Goal: Transaction & Acquisition: Book appointment/travel/reservation

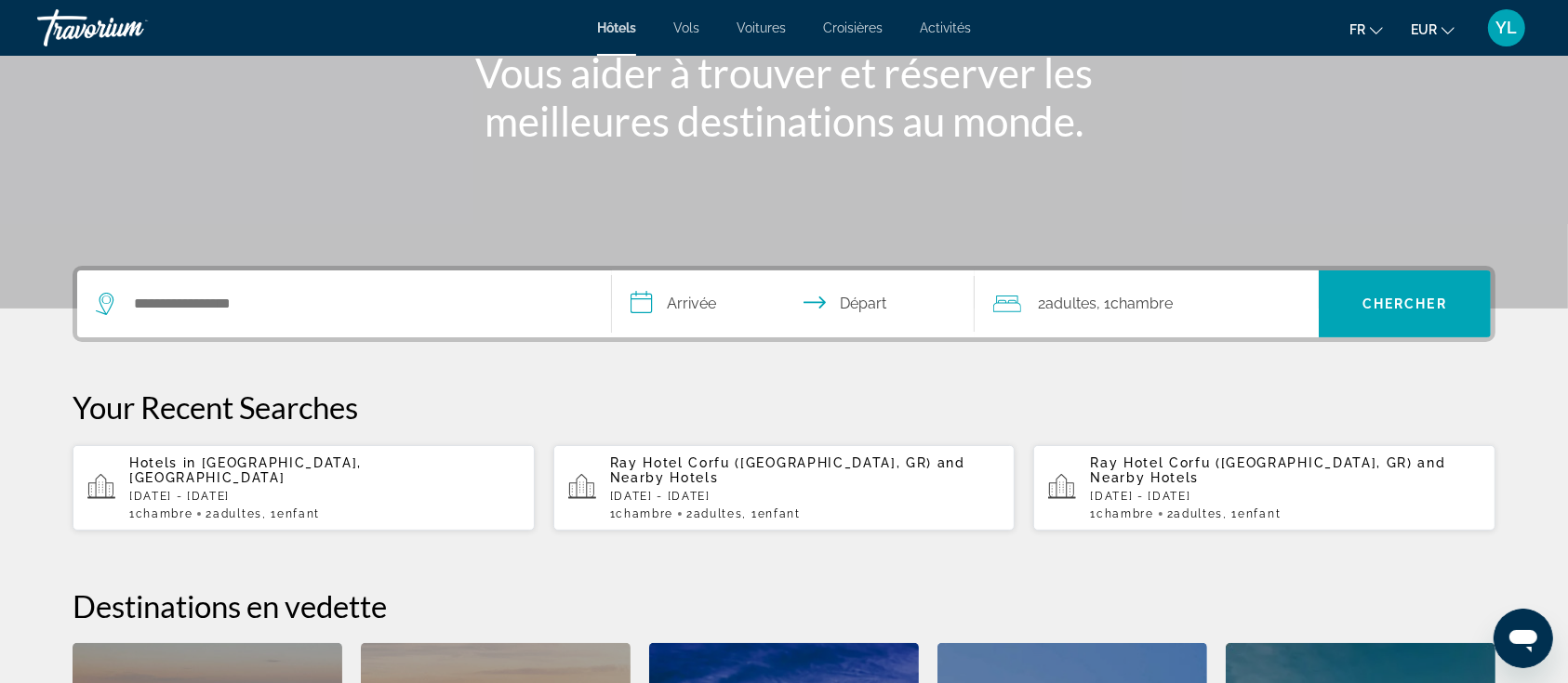
scroll to position [250, 0]
click at [287, 489] on p "[DATE] - [DATE]" at bounding box center [325, 495] width 391 height 13
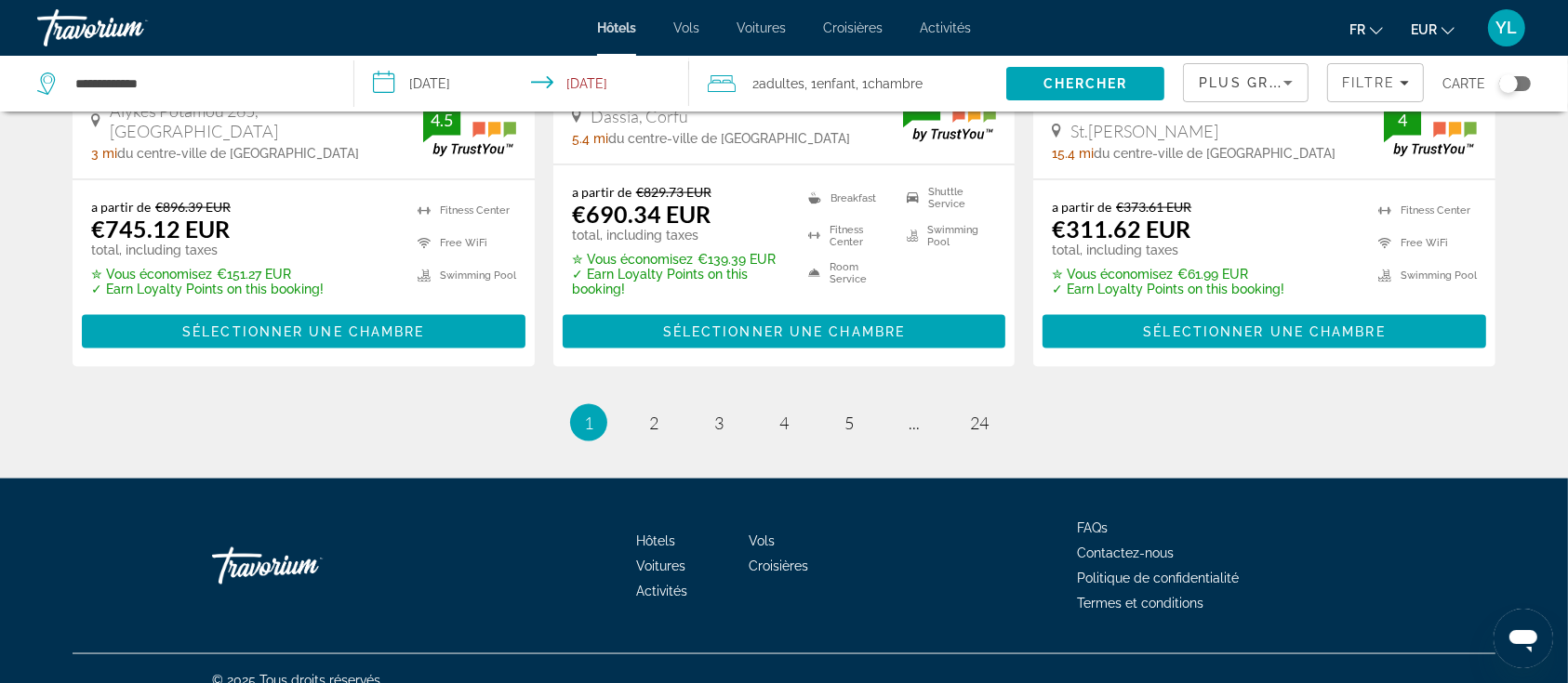
scroll to position [2581, 0]
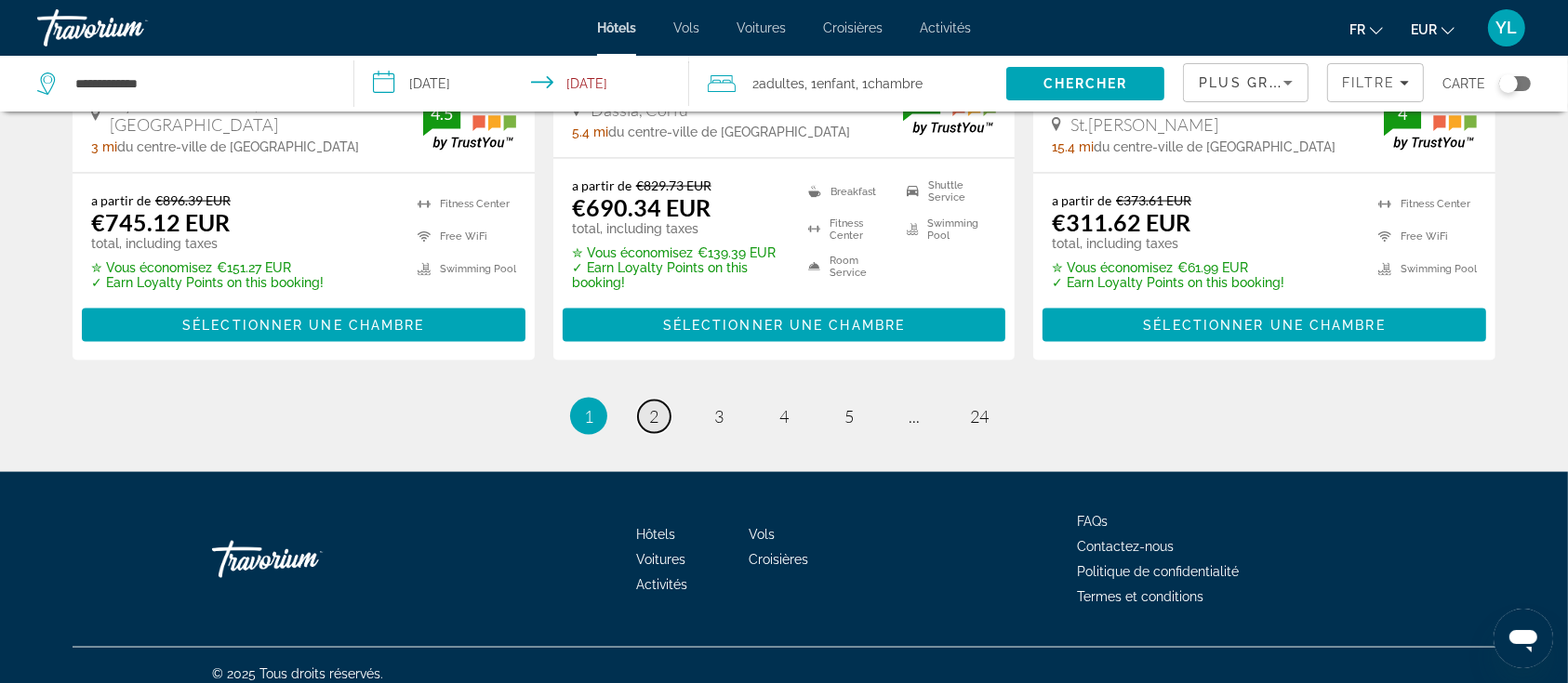
click at [649, 406] on span "2" at bounding box center [653, 416] width 9 height 21
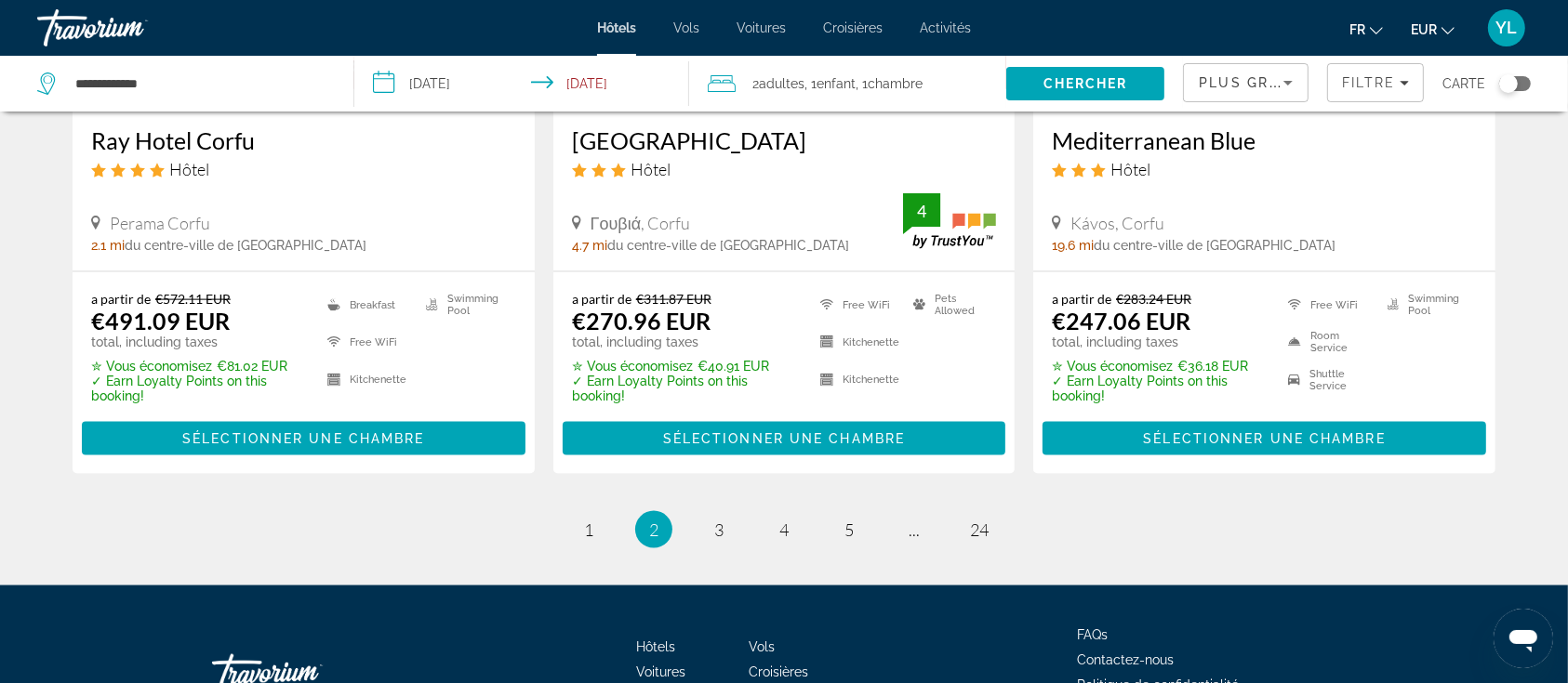
scroll to position [2596, 0]
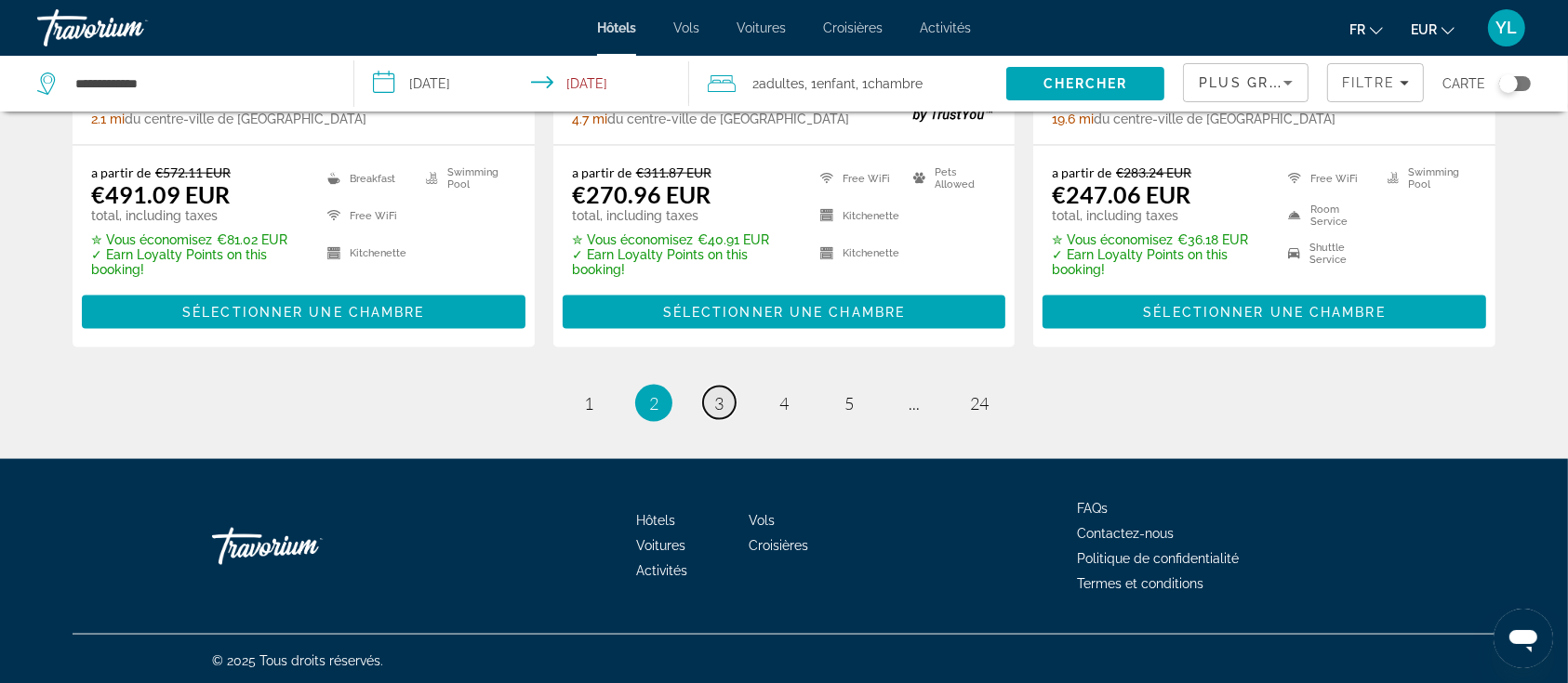
click at [723, 401] on span "3" at bounding box center [718, 403] width 9 height 21
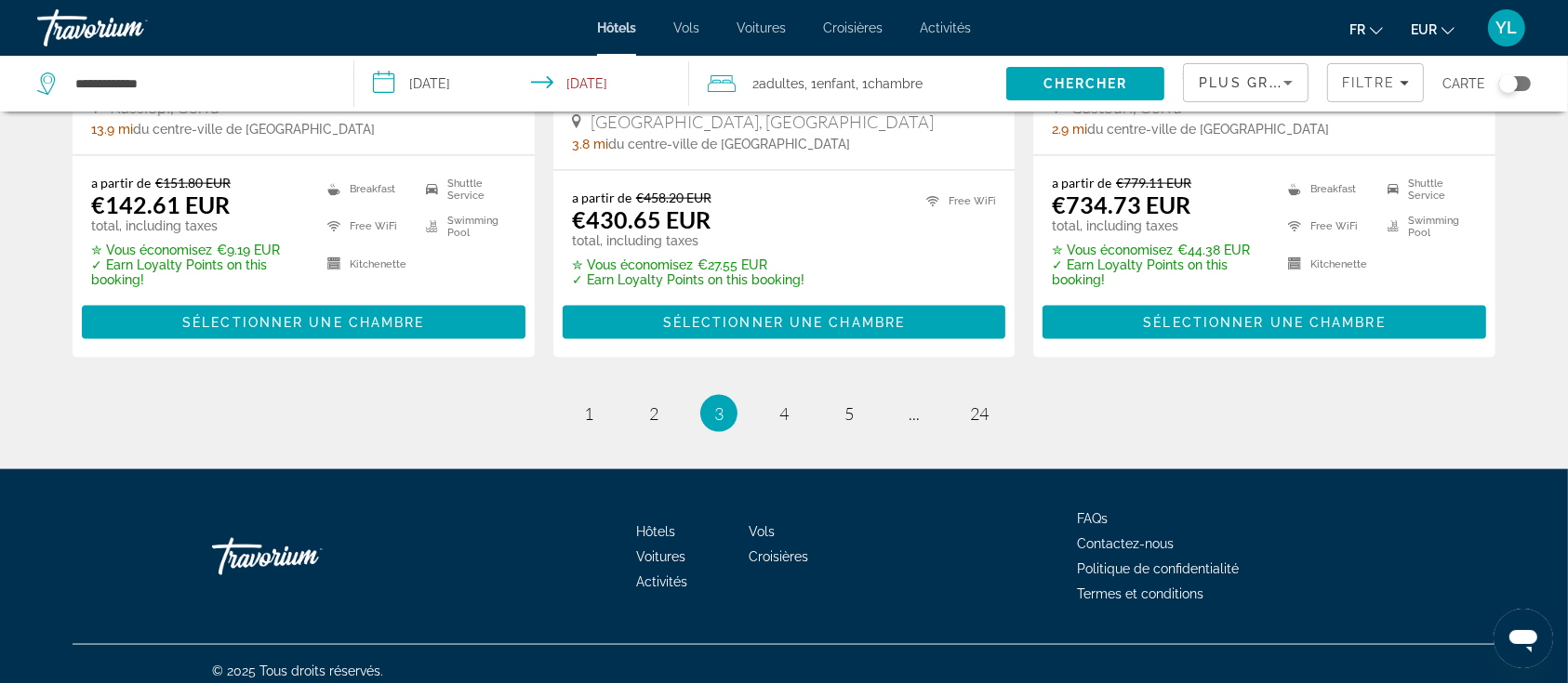
scroll to position [2577, 0]
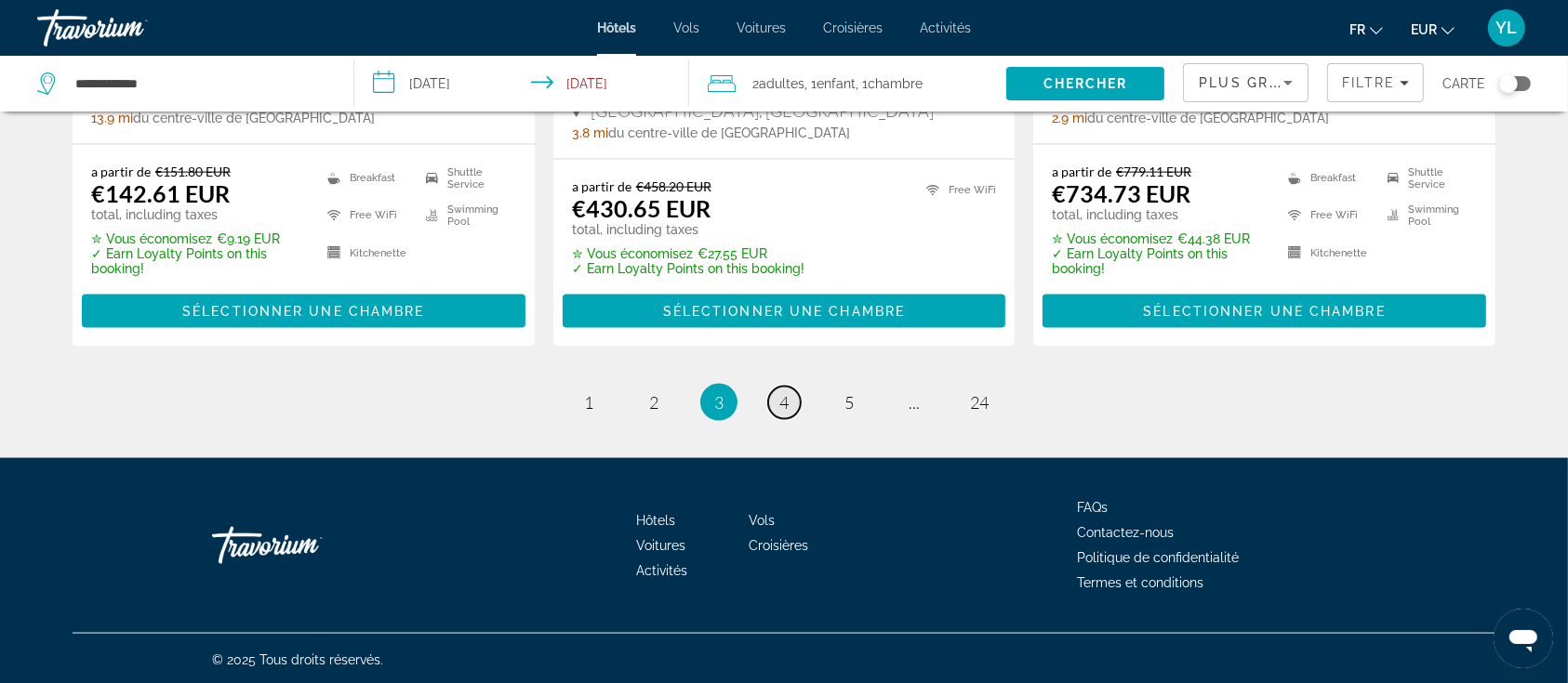
click at [796, 395] on link "page 4" at bounding box center [784, 402] width 32 height 32
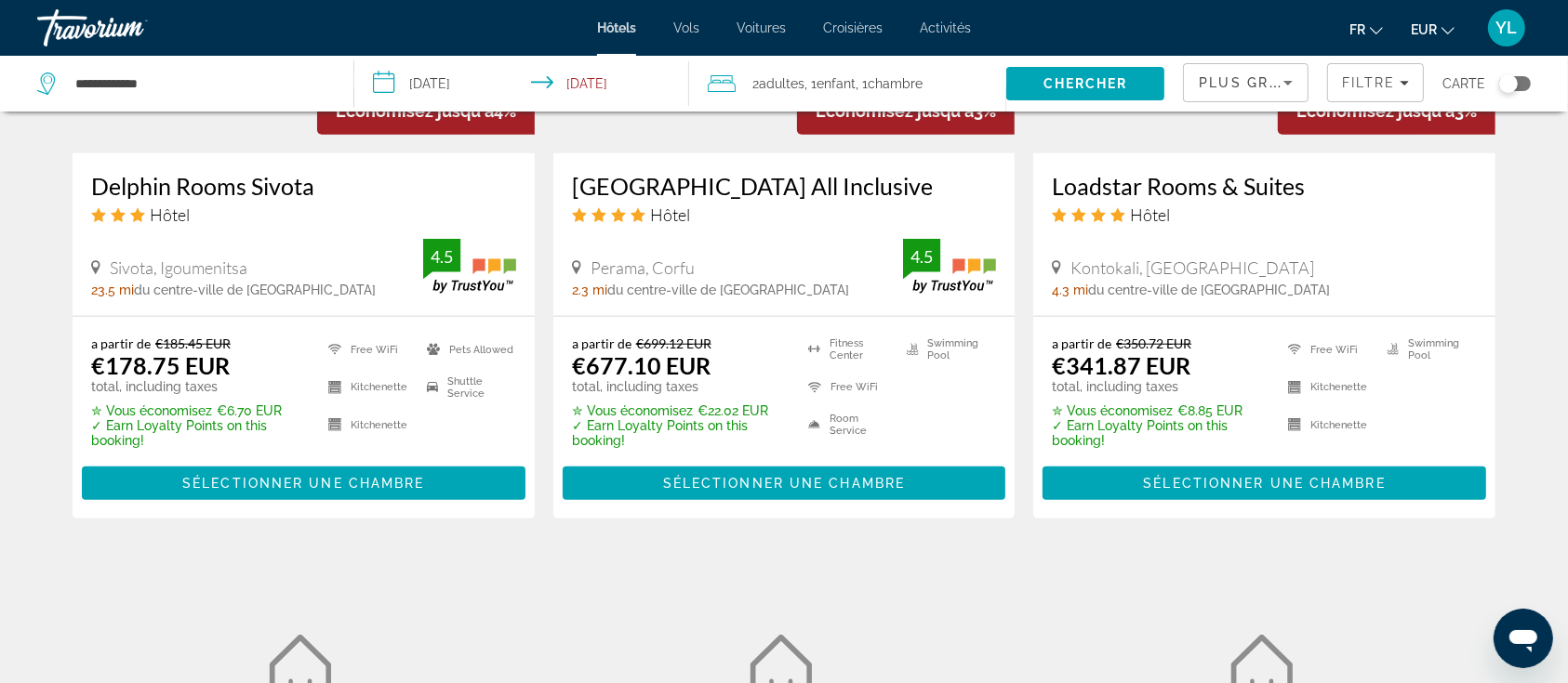
scroll to position [1725, 0]
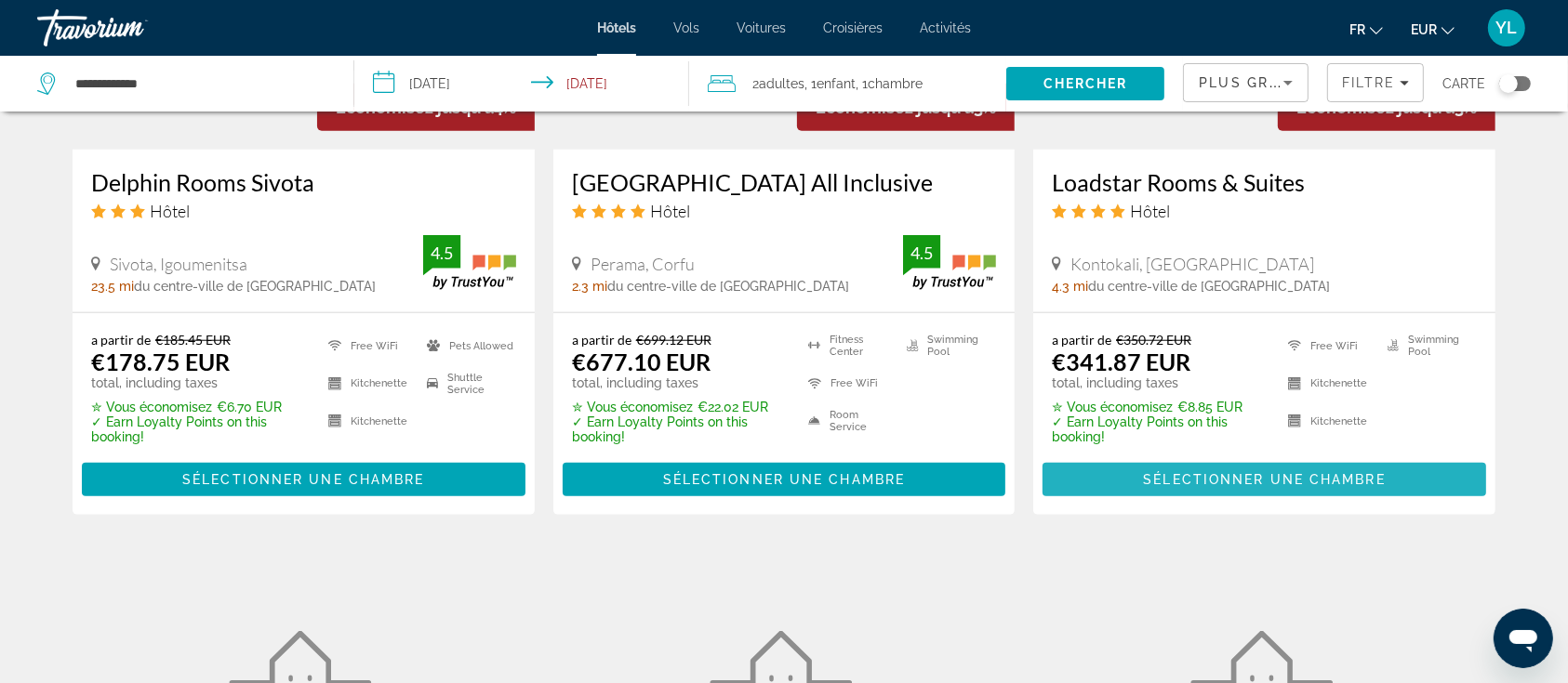
click at [1138, 470] on span "Main content" at bounding box center [1265, 479] width 444 height 44
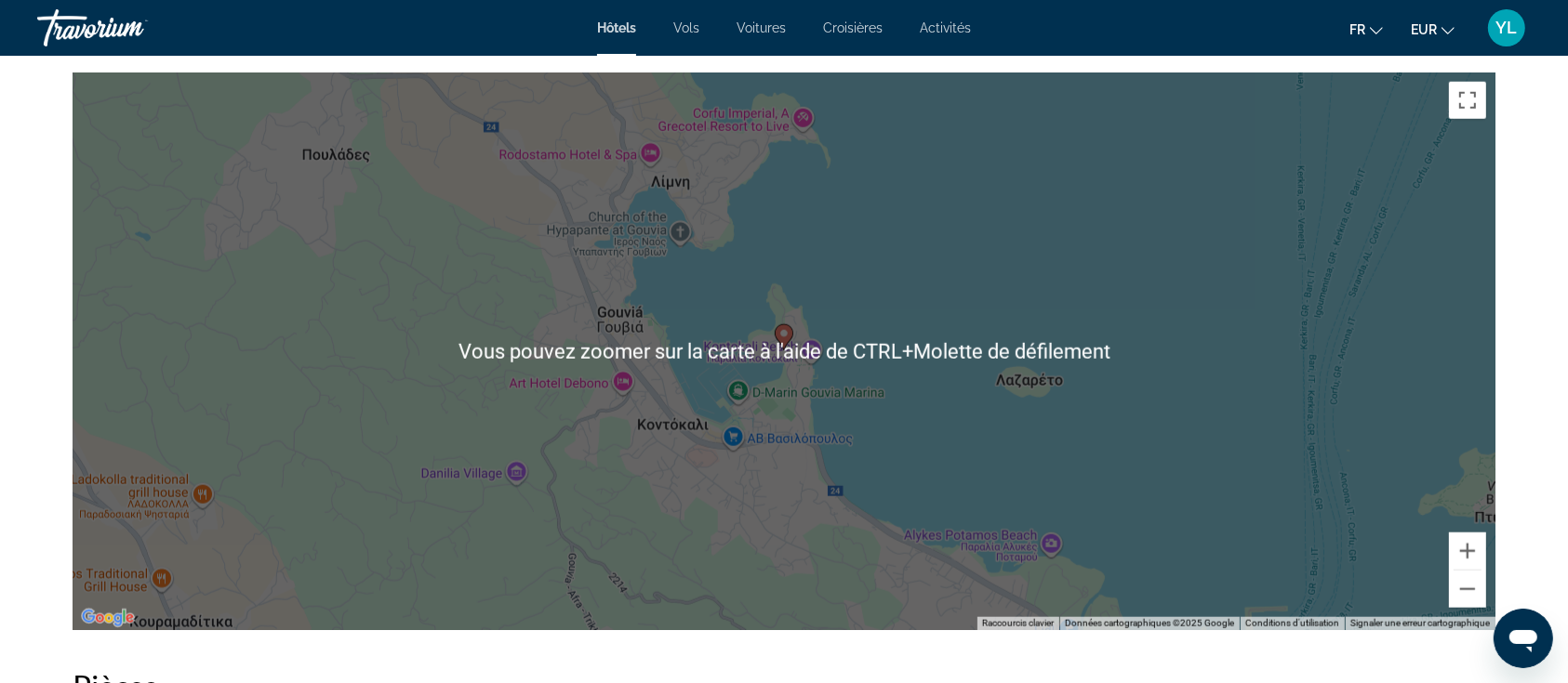
scroll to position [1922, 0]
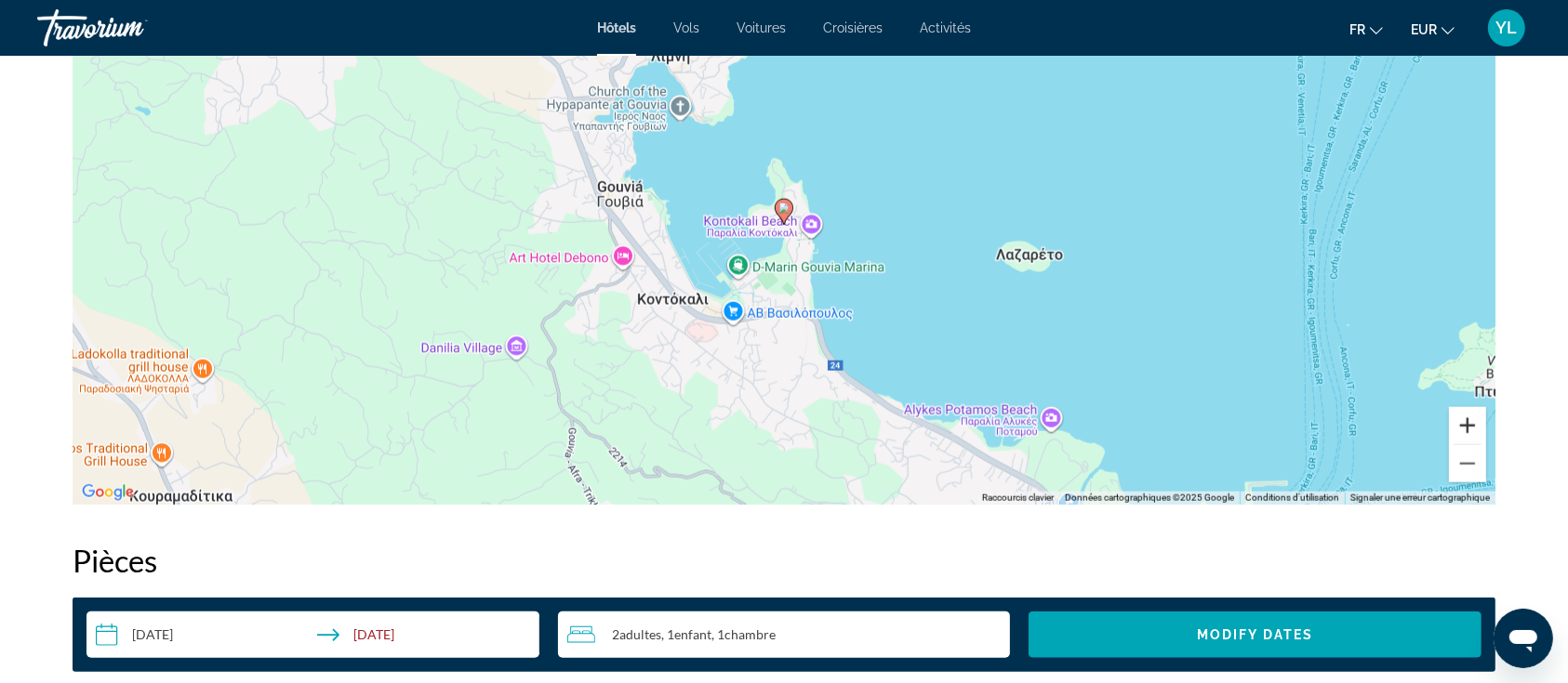
click at [1473, 432] on button "Zoom avant" at bounding box center [1468, 426] width 37 height 37
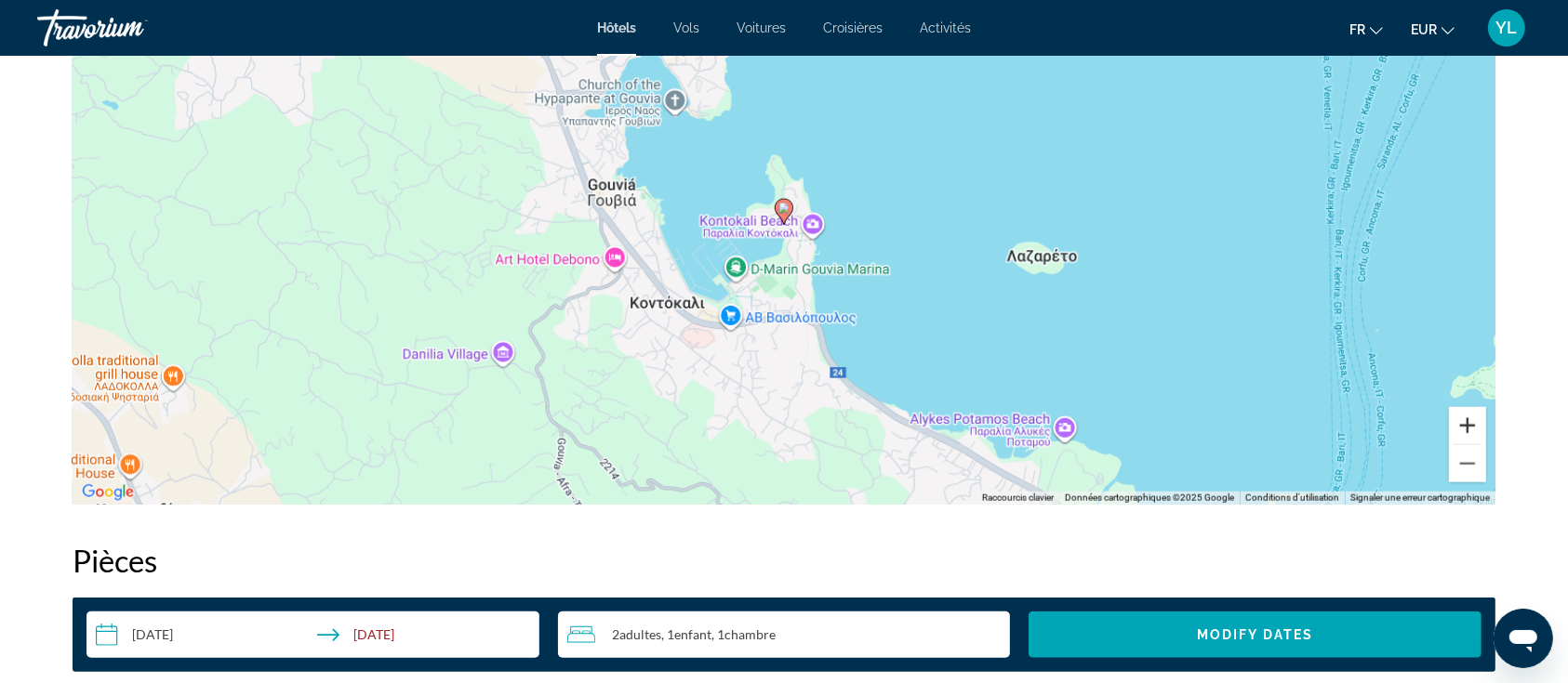
click at [1473, 432] on button "Zoom avant" at bounding box center [1468, 426] width 37 height 37
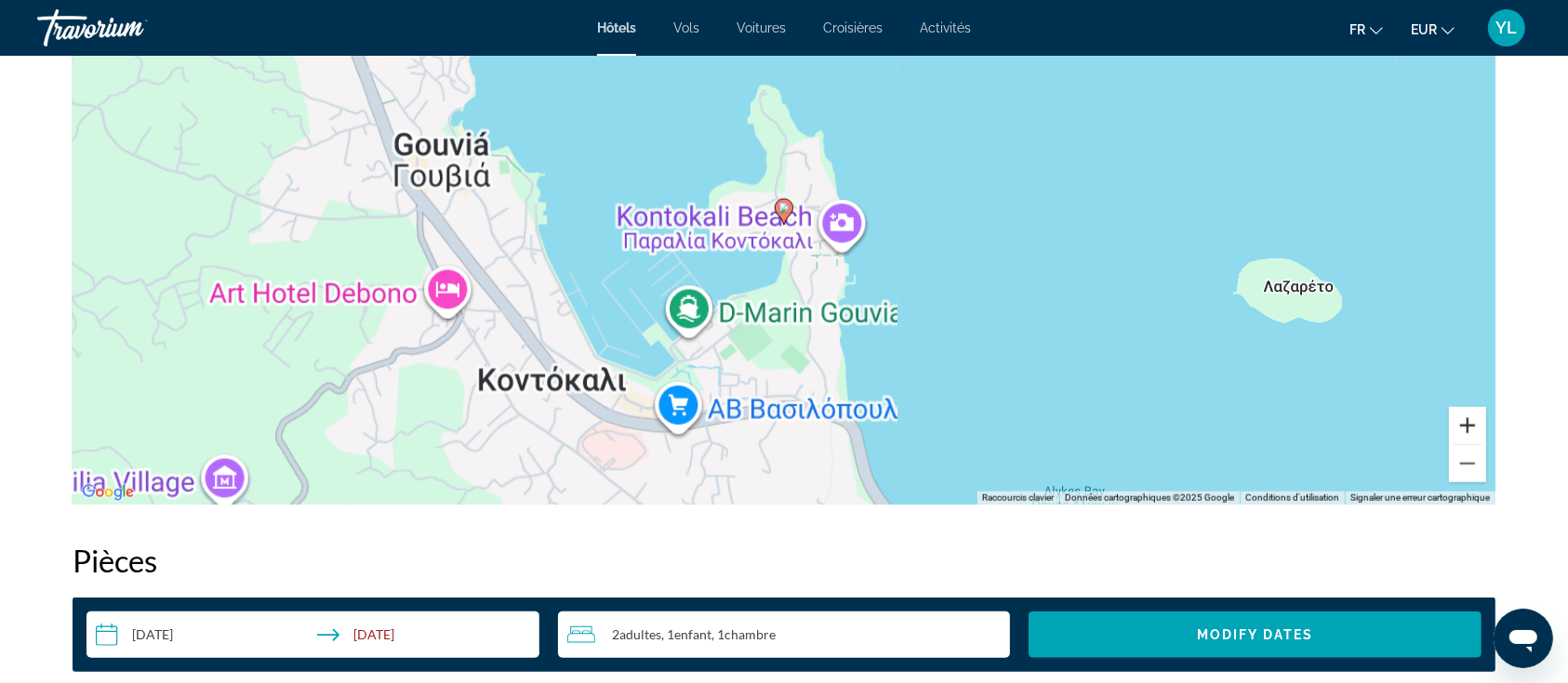
click at [1473, 432] on button "Zoom avant" at bounding box center [1468, 426] width 37 height 37
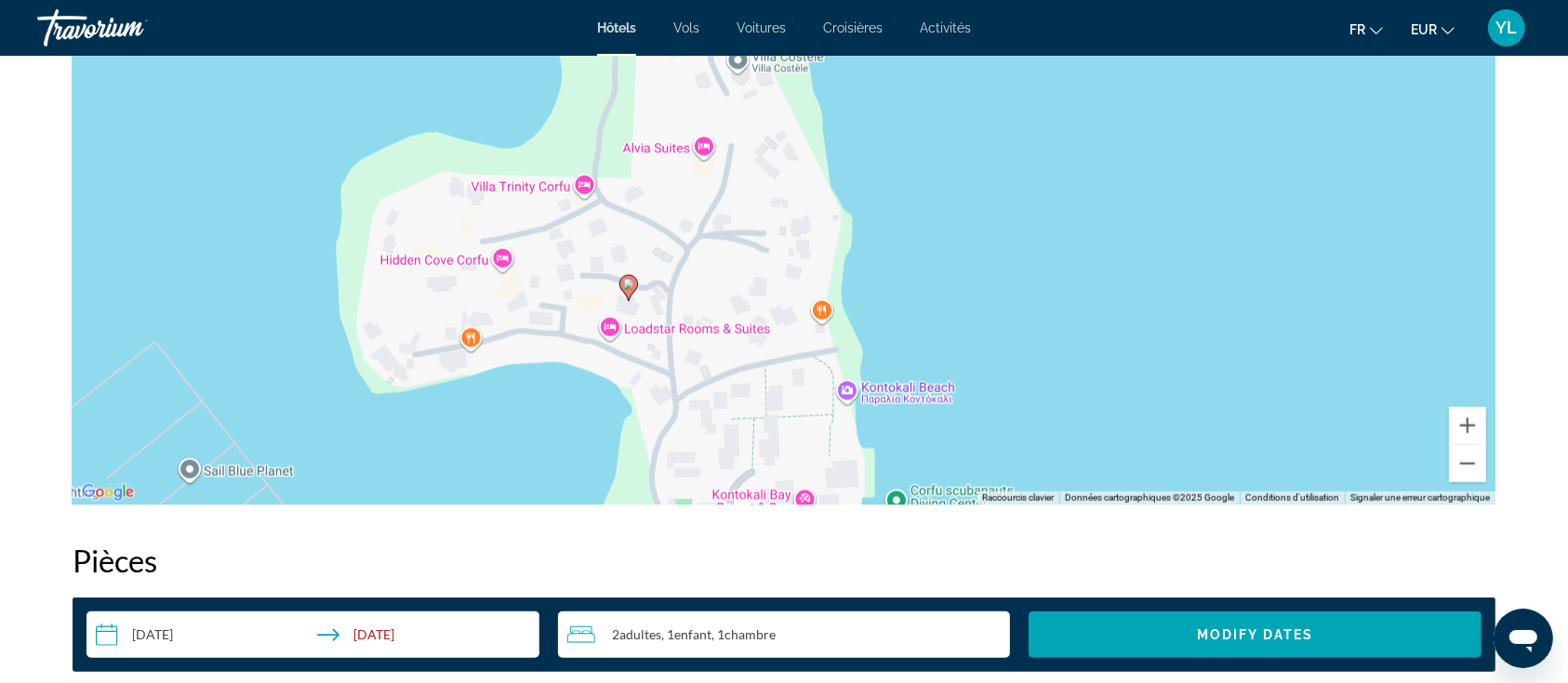
drag, startPoint x: 922, startPoint y: 236, endPoint x: 801, endPoint y: 138, distance: 155.7
click at [801, 138] on div "Pour activer le glissement avec le clavier, appuyez sur Alt+Entrée. Une fois ce…" at bounding box center [784, 226] width 1423 height 557
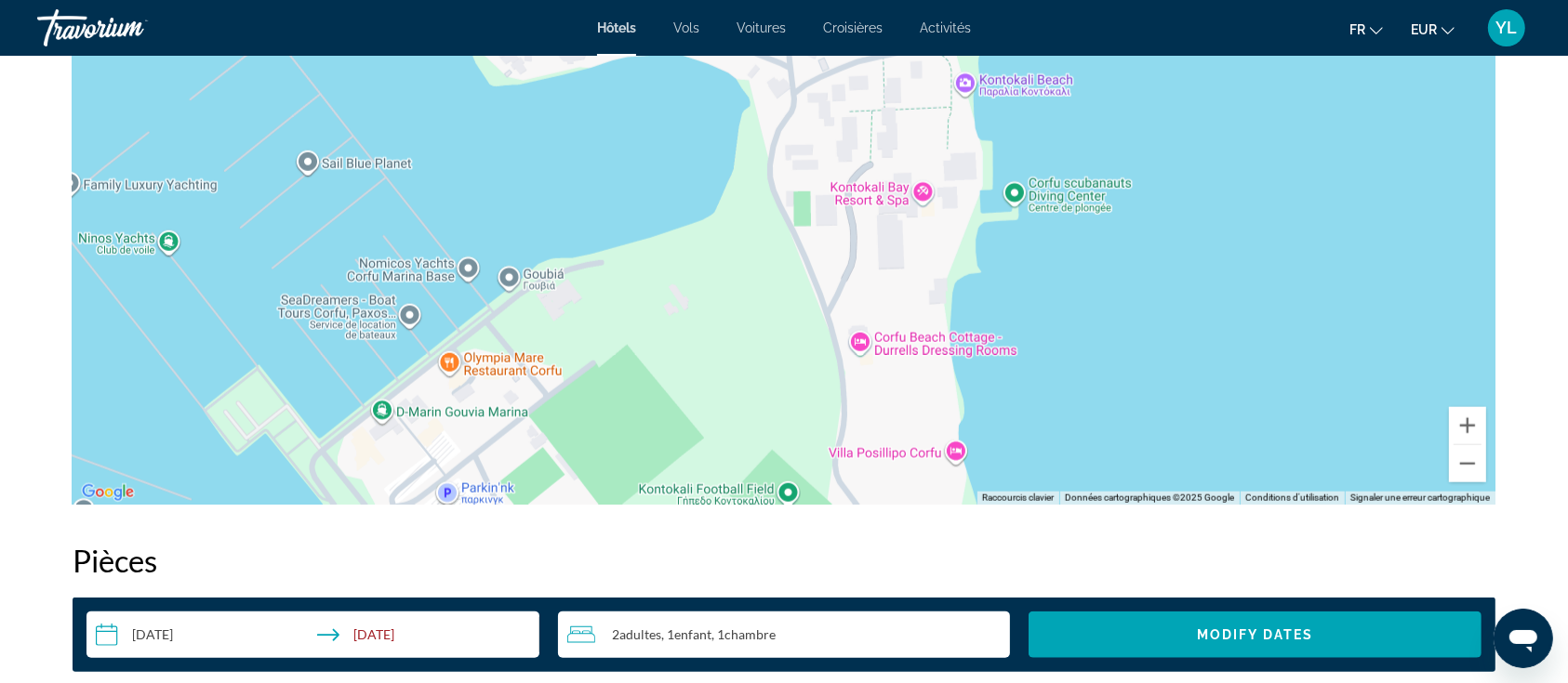
drag, startPoint x: 767, startPoint y: 379, endPoint x: 918, endPoint y: 135, distance: 286.9
click at [918, 135] on div "Pour activer le glissement avec le clavier, appuyez sur Alt+Entrée. Une fois ce…" at bounding box center [784, 226] width 1423 height 557
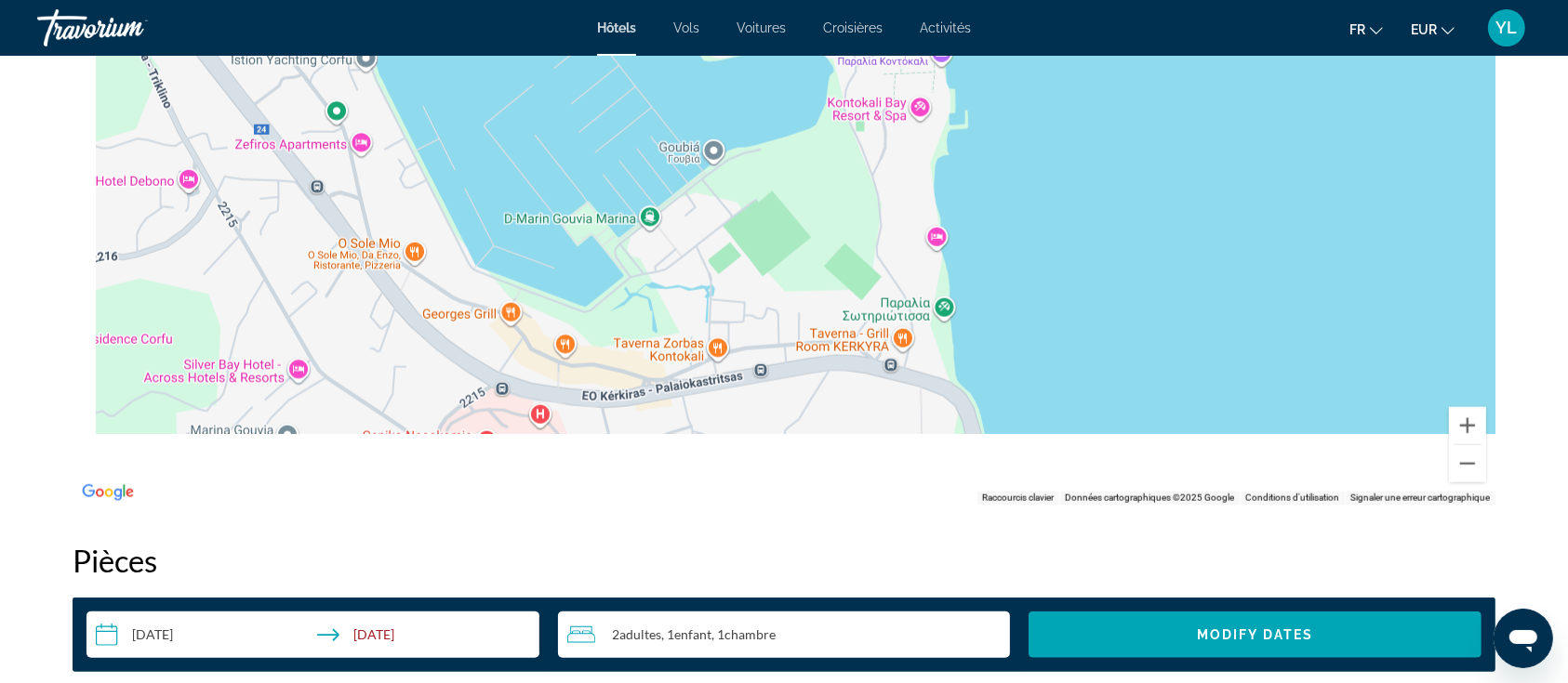
drag, startPoint x: 768, startPoint y: 396, endPoint x: 818, endPoint y: 245, distance: 159.1
click at [818, 245] on div "Pour activer le glissement avec le clavier, appuyez sur Alt+Entrée. Une fois ce…" at bounding box center [784, 226] width 1423 height 557
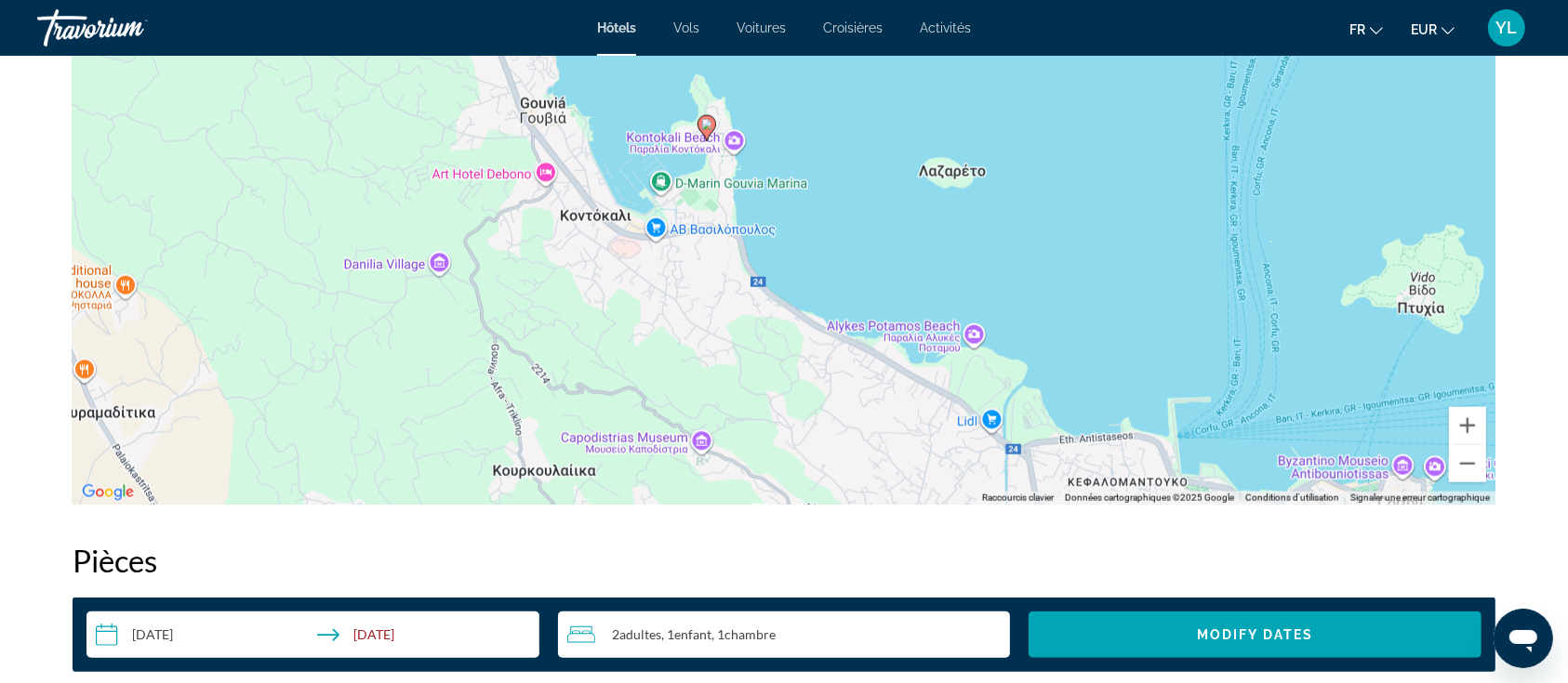
drag, startPoint x: 818, startPoint y: 245, endPoint x: 701, endPoint y: 214, distance: 121.0
click at [701, 214] on div "Pour activer le glissement avec le clavier, appuyez sur Alt+Entrée. Une fois ce…" at bounding box center [784, 226] width 1423 height 557
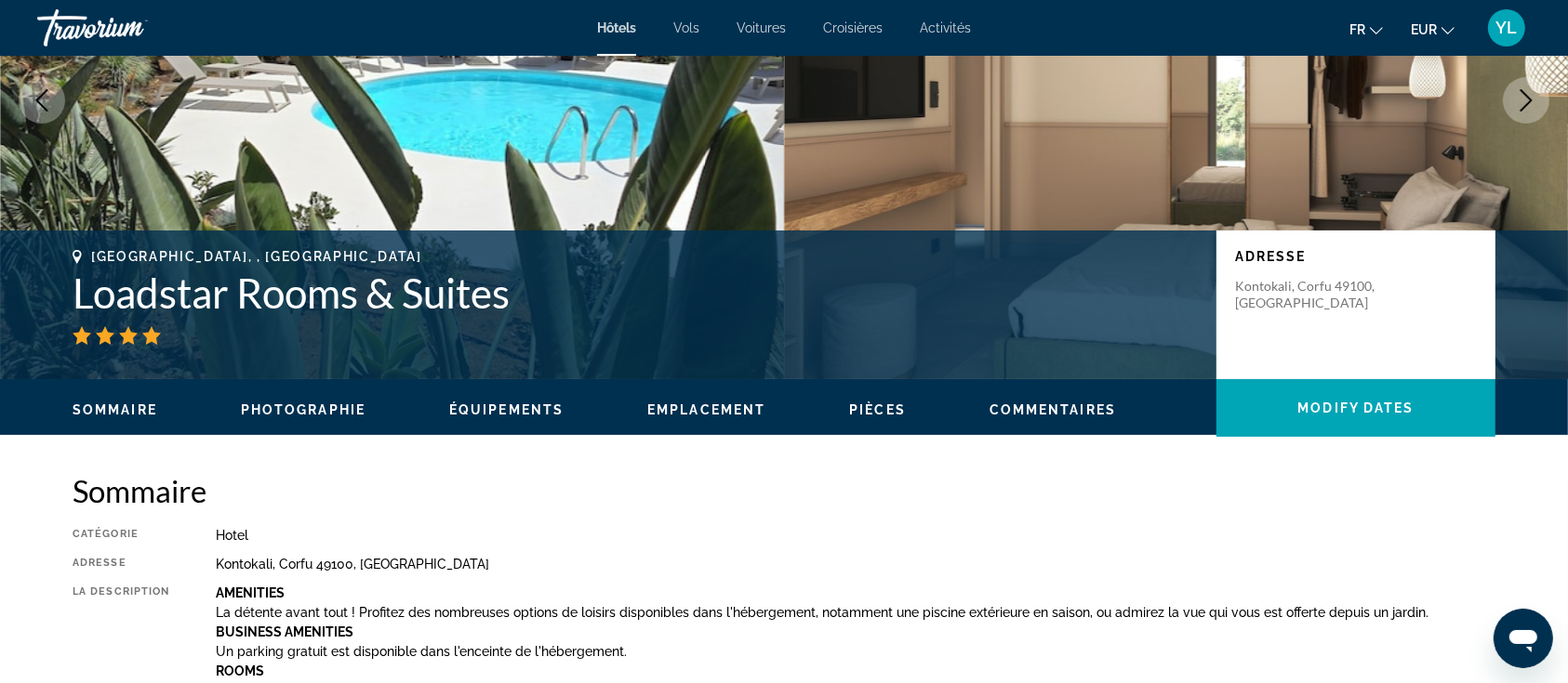
scroll to position [0, 0]
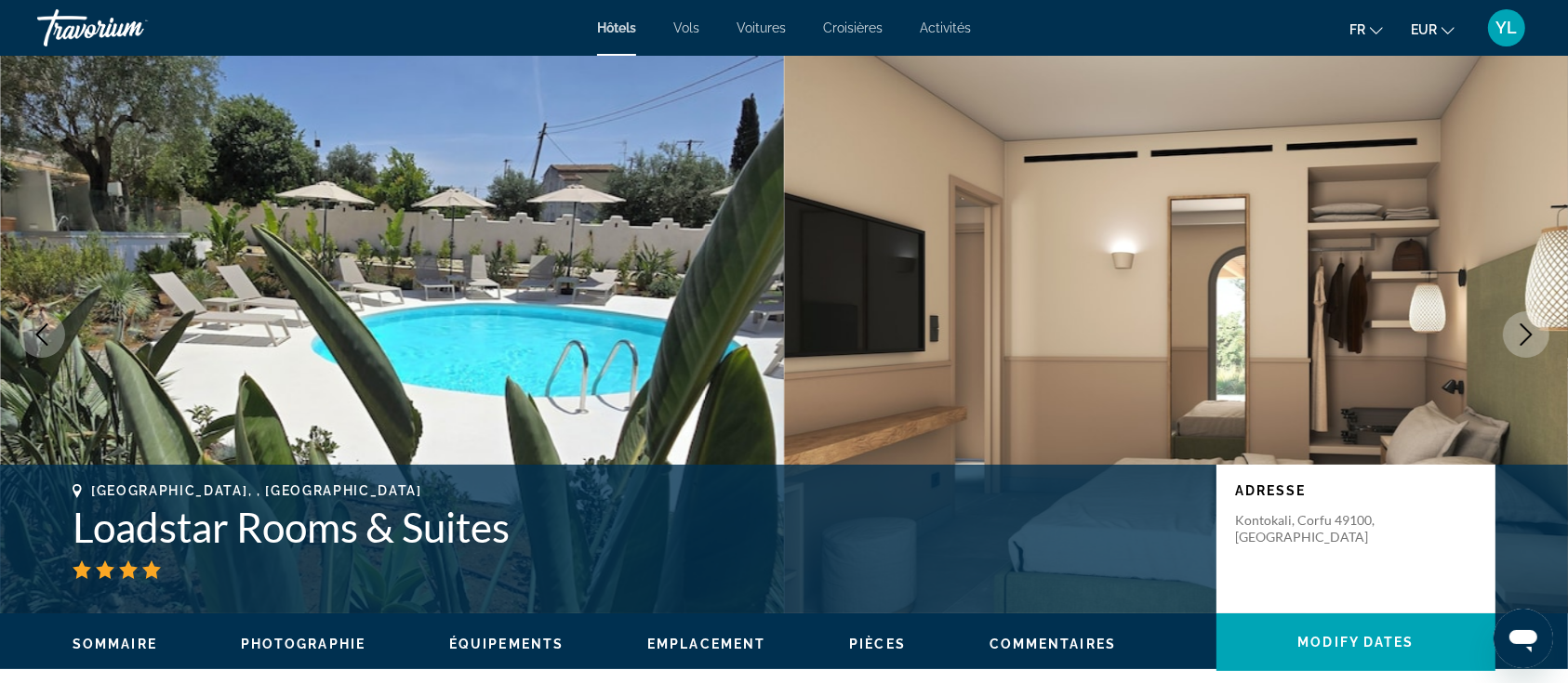
click at [102, 27] on div "Travorium" at bounding box center [130, 27] width 186 height 48
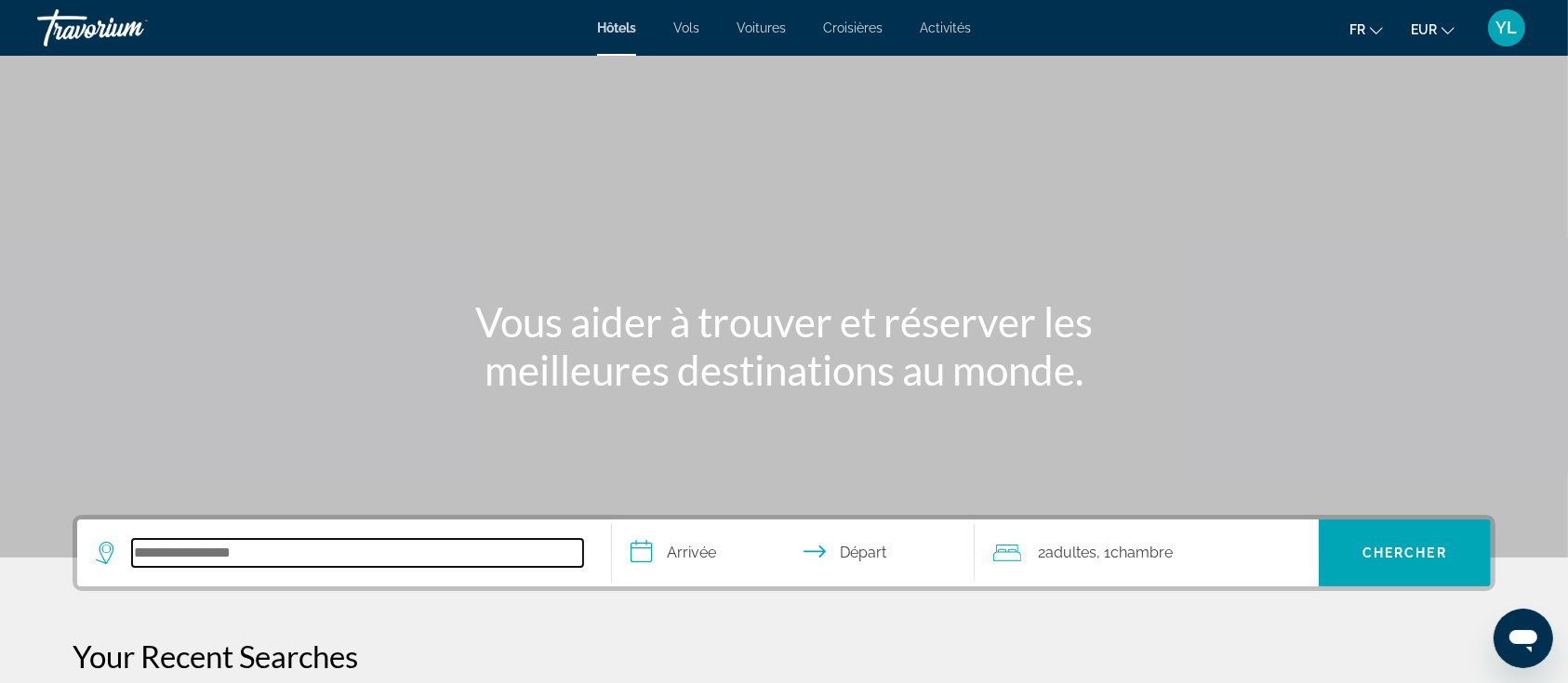
click at [321, 553] on input "Search hotel destination" at bounding box center [356, 552] width 451 height 27
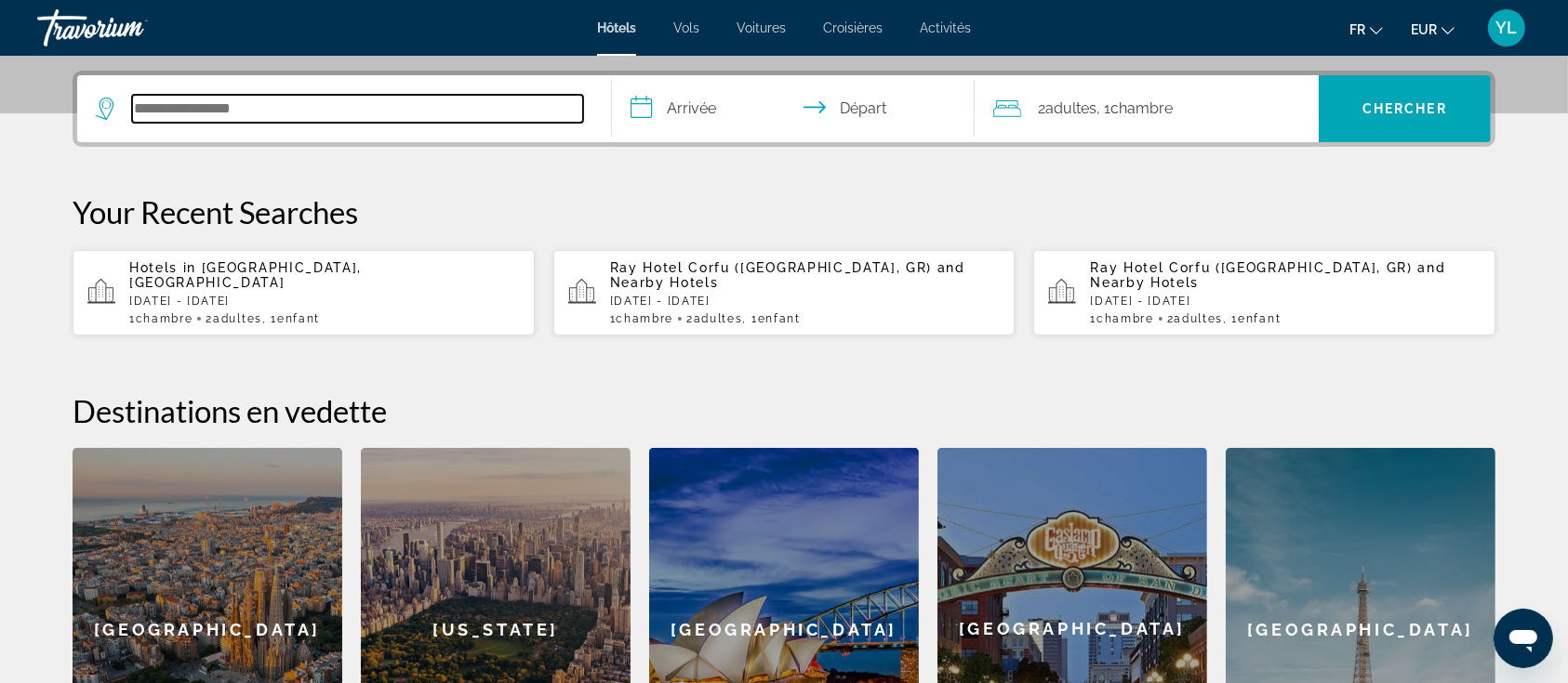
scroll to position [453, 0]
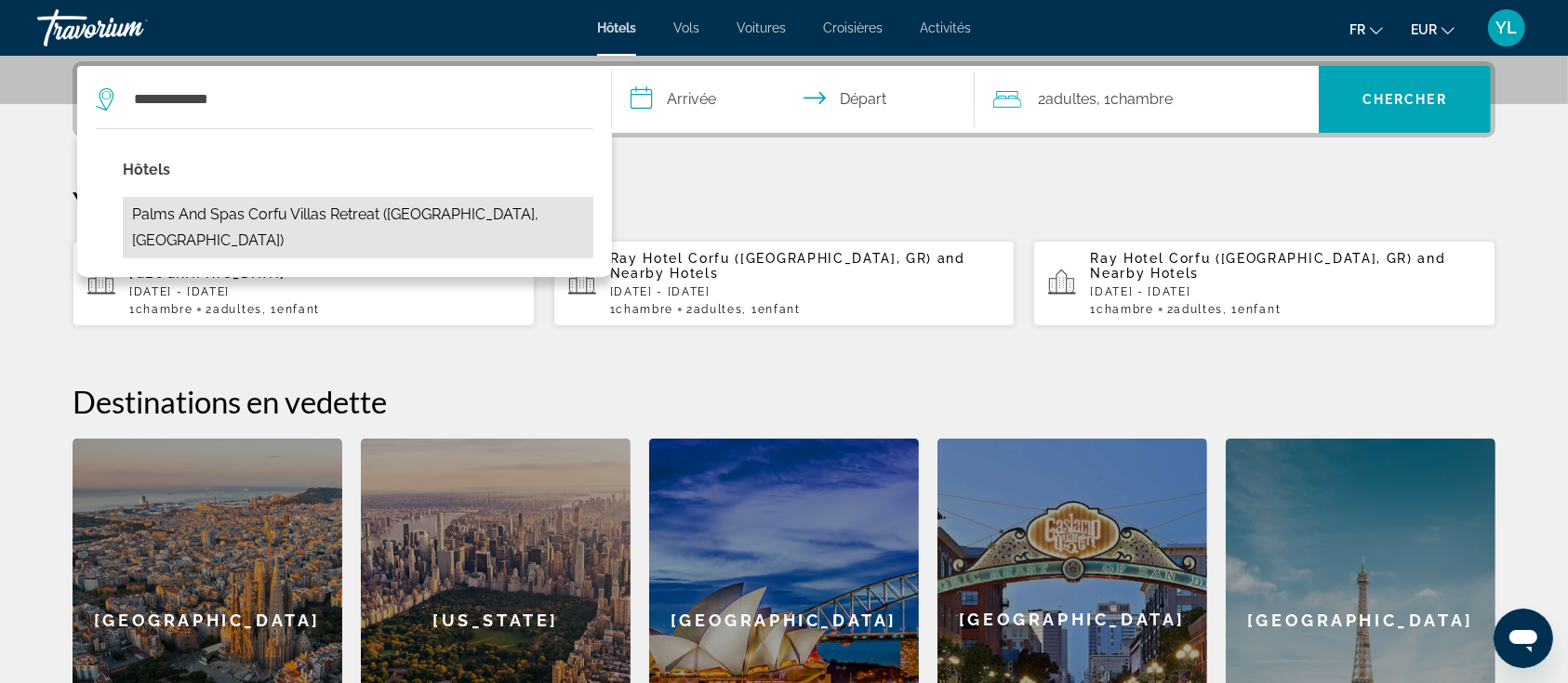
click at [396, 211] on button "Palms and Spas Corfu Villas Retreat ([GEOGRAPHIC_DATA], [GEOGRAPHIC_DATA])" at bounding box center [357, 228] width 470 height 62
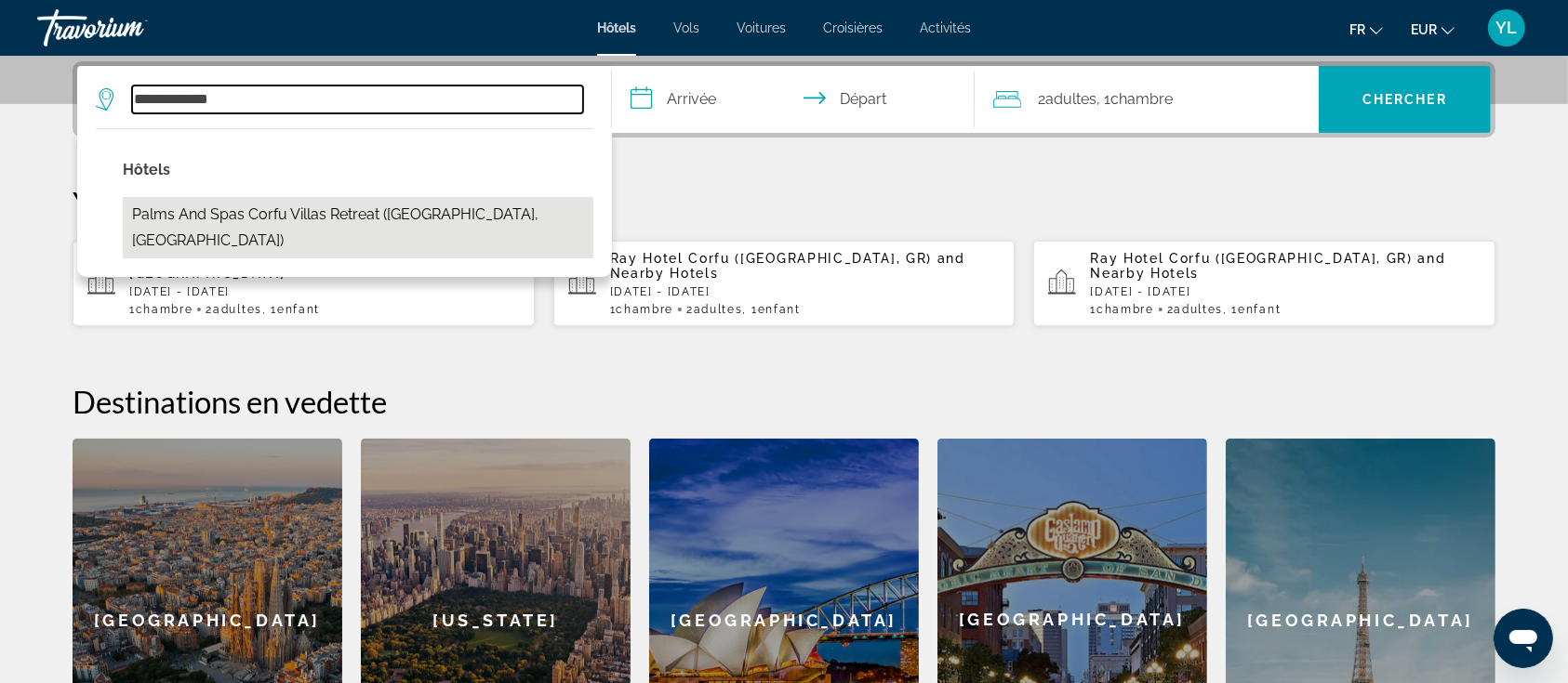
type input "**********"
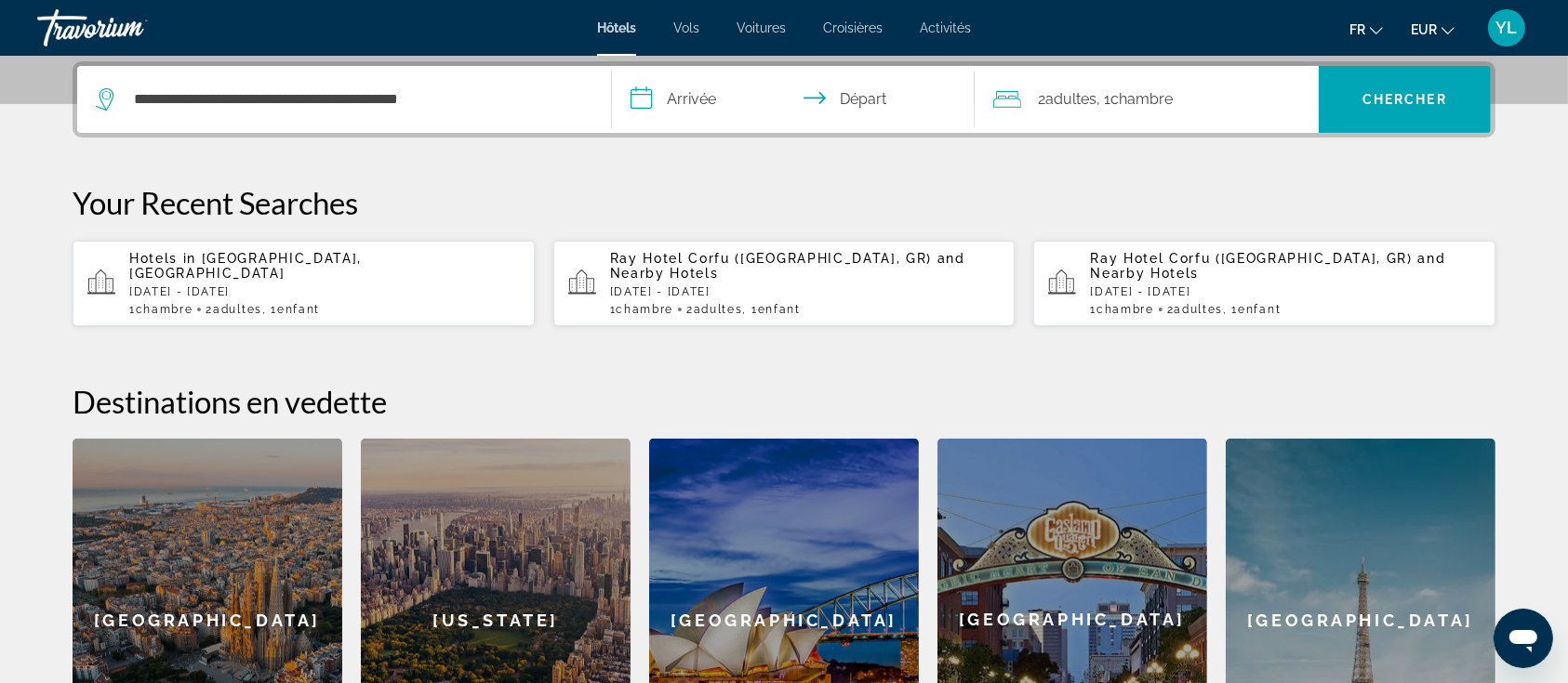
click at [733, 100] on input "**********" at bounding box center [796, 102] width 370 height 73
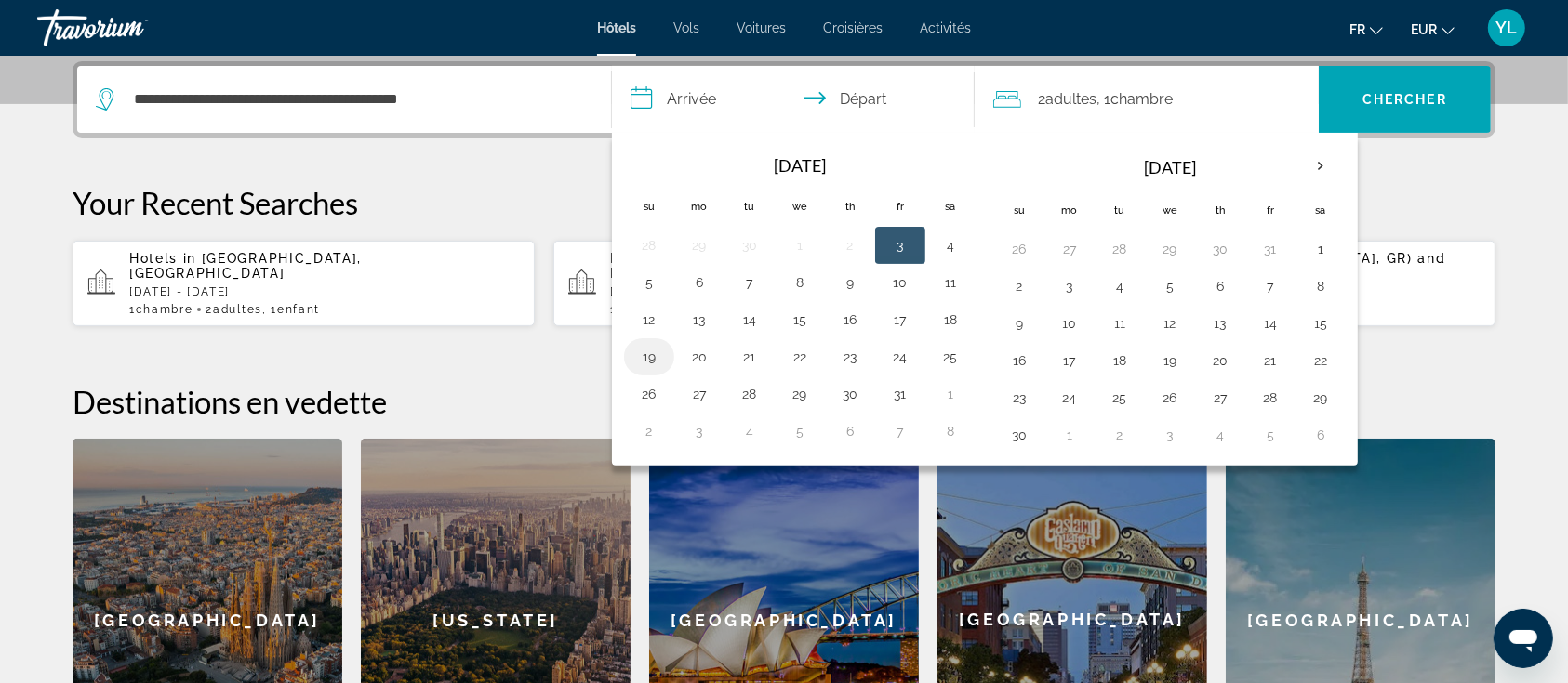
click at [647, 346] on button "19" at bounding box center [649, 356] width 29 height 26
click at [795, 349] on button "22" at bounding box center [799, 356] width 29 height 26
type input "**********"
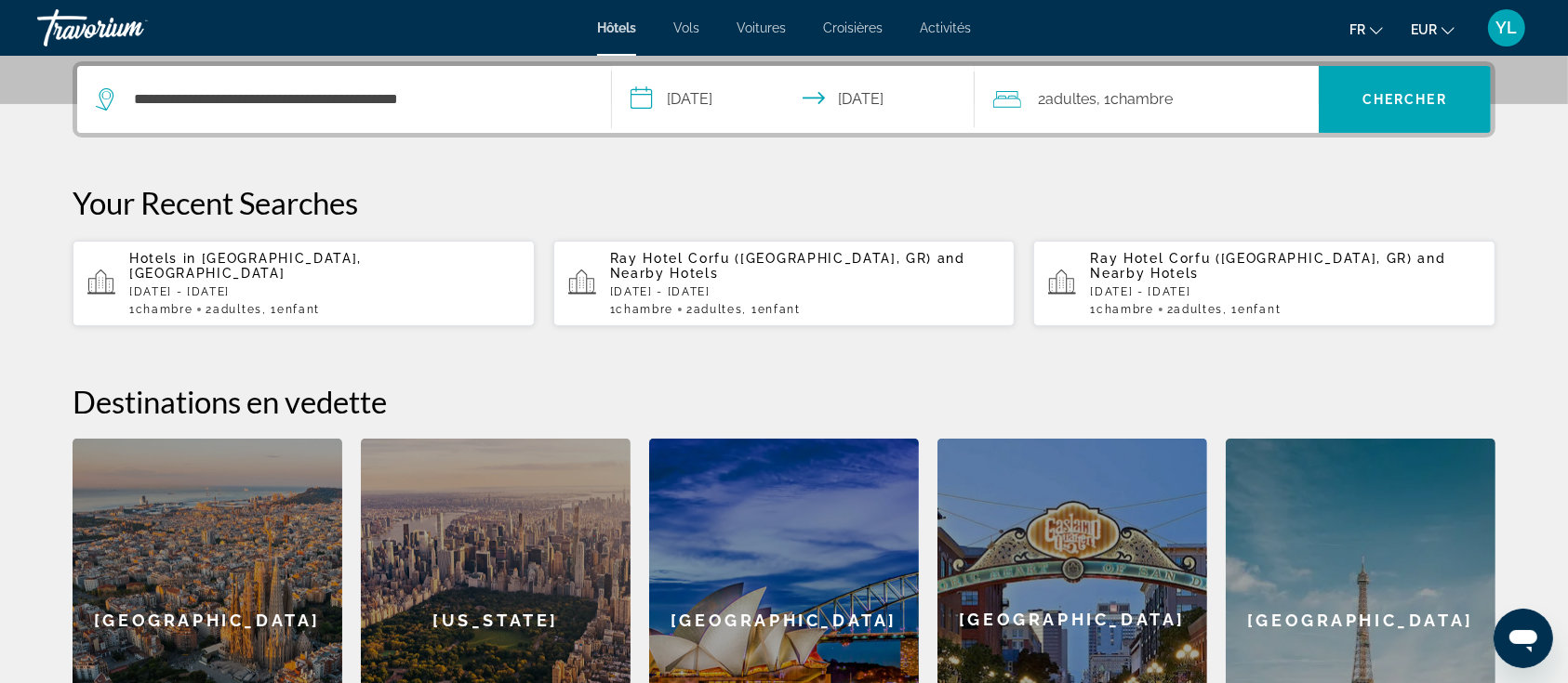
click at [1116, 123] on div "2 Adulte Adultes , 1 Chambre pièces" at bounding box center [1156, 99] width 325 height 67
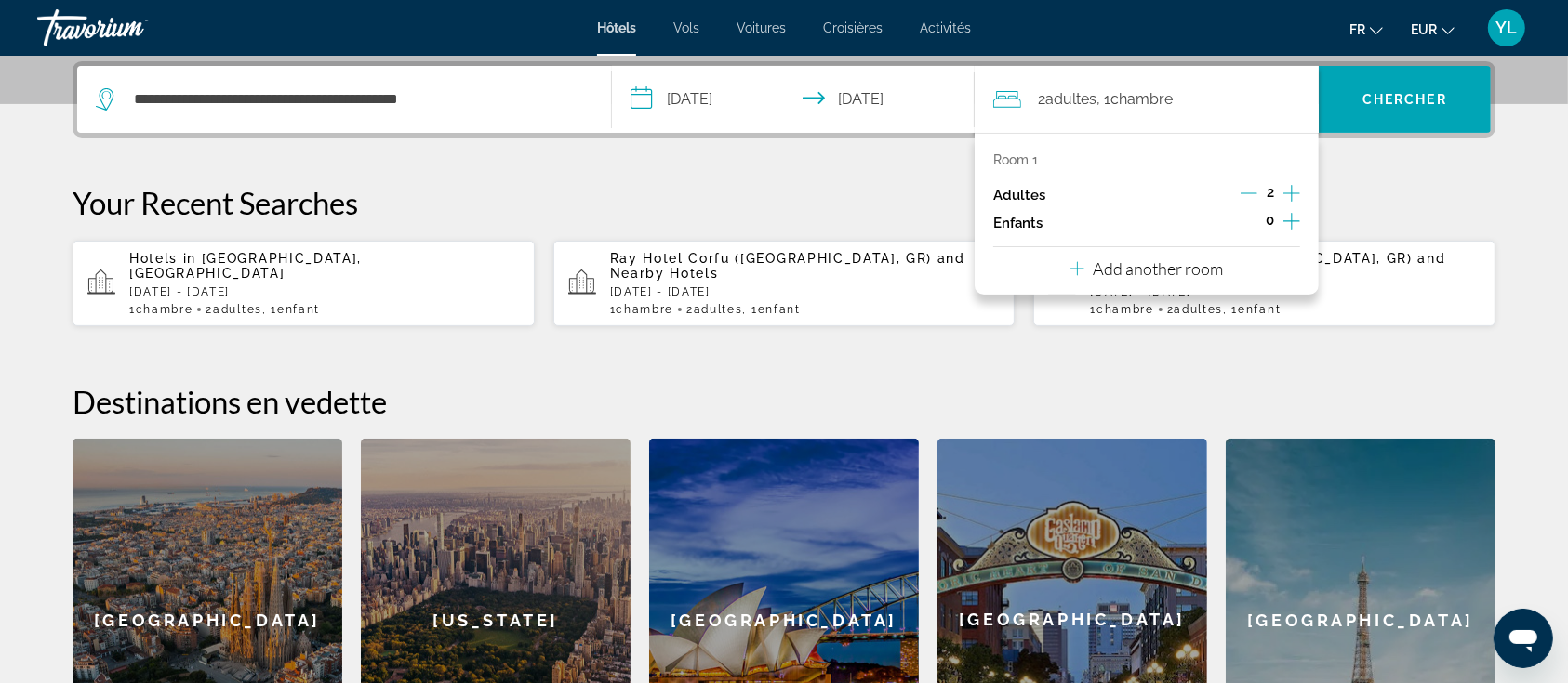
click at [1285, 214] on icon "Increment children" at bounding box center [1291, 221] width 17 height 23
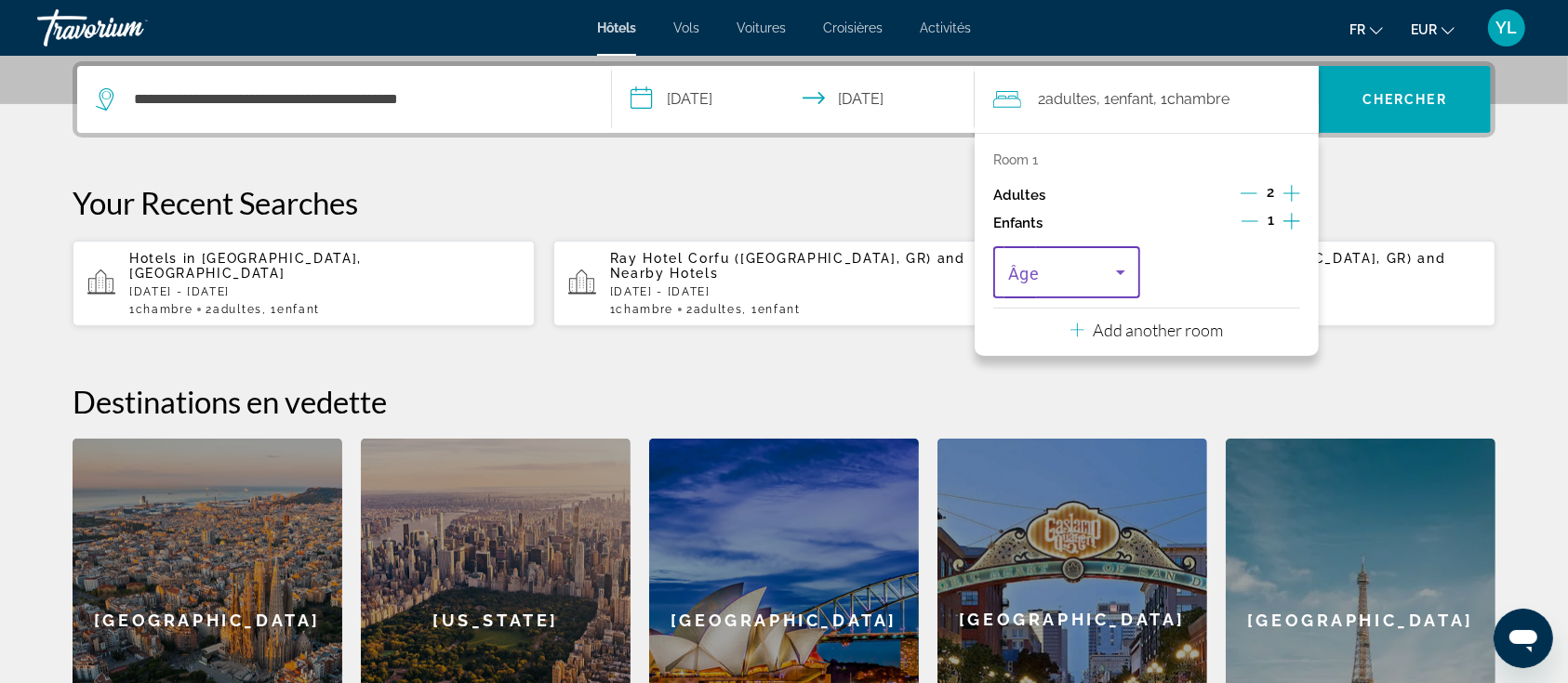
click at [1082, 269] on span "Travelers: 2 adults, 1 child" at bounding box center [1062, 272] width 108 height 23
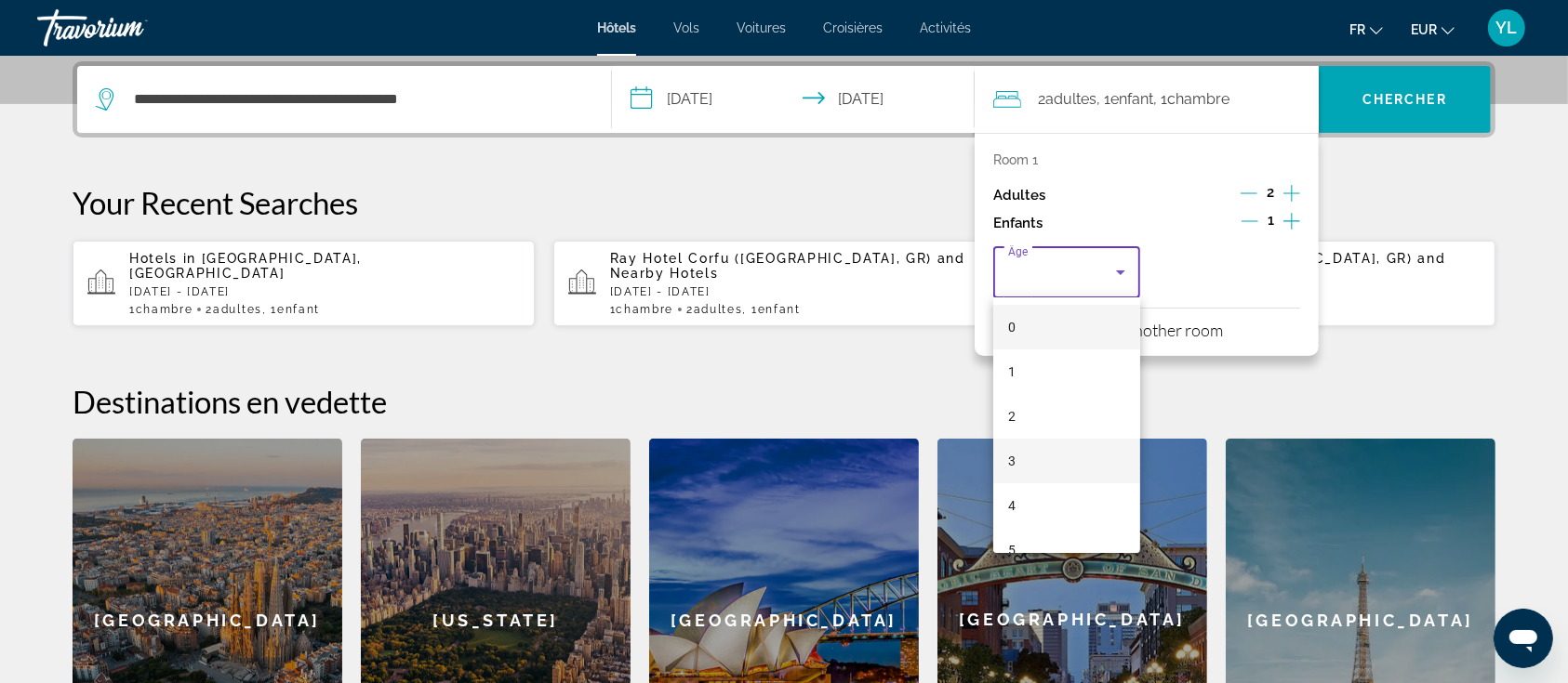
click at [1020, 463] on mat-option "3" at bounding box center [1067, 460] width 147 height 44
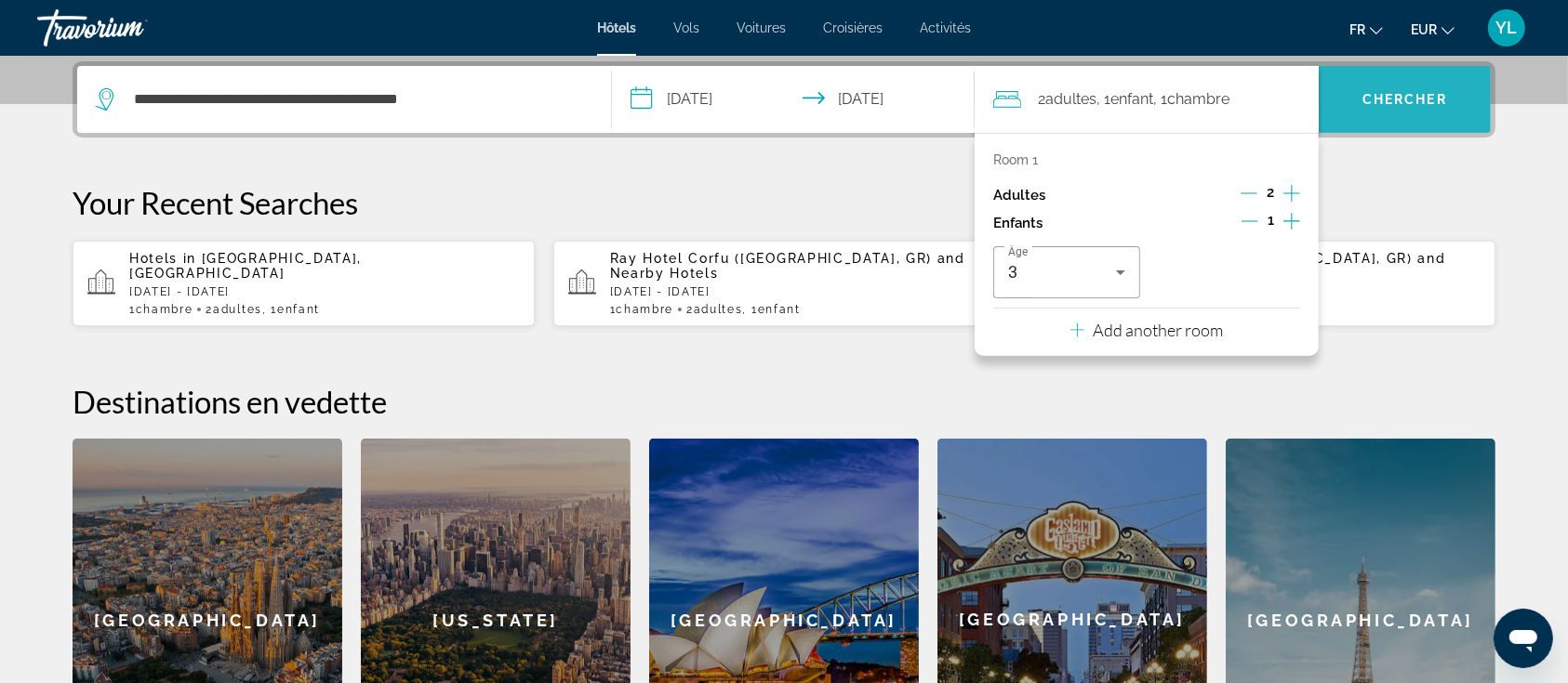
click at [1445, 94] on span "Chercher" at bounding box center [1405, 99] width 84 height 15
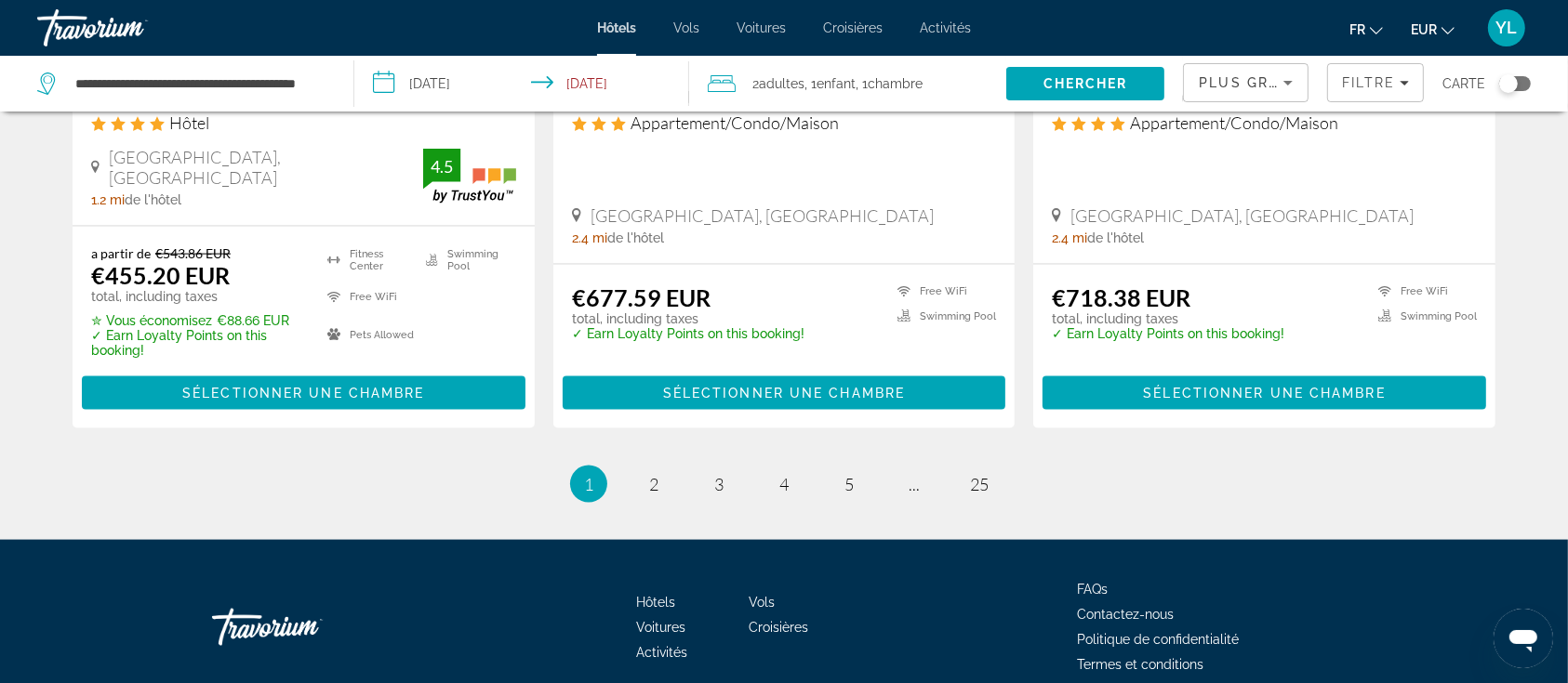
scroll to position [2570, 0]
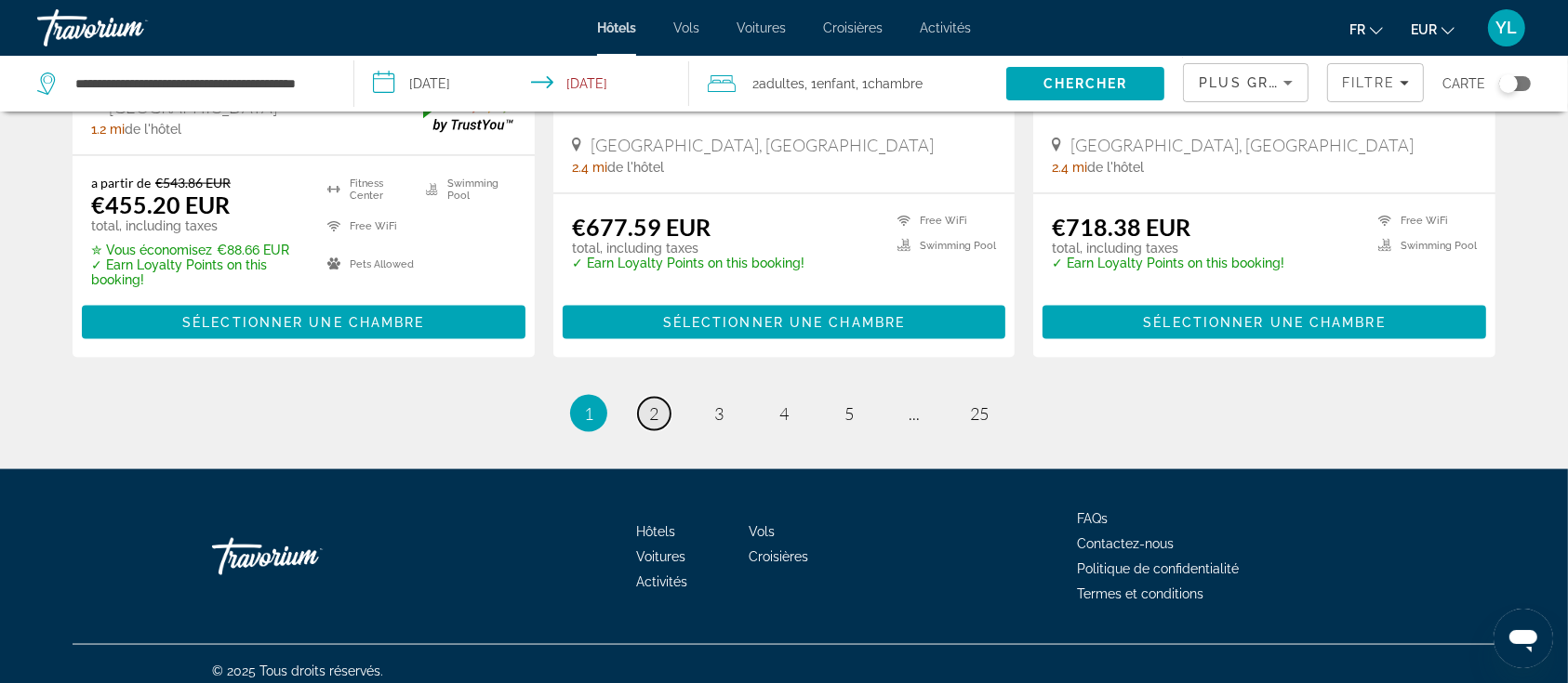
click at [661, 397] on link "page 2" at bounding box center [654, 413] width 32 height 32
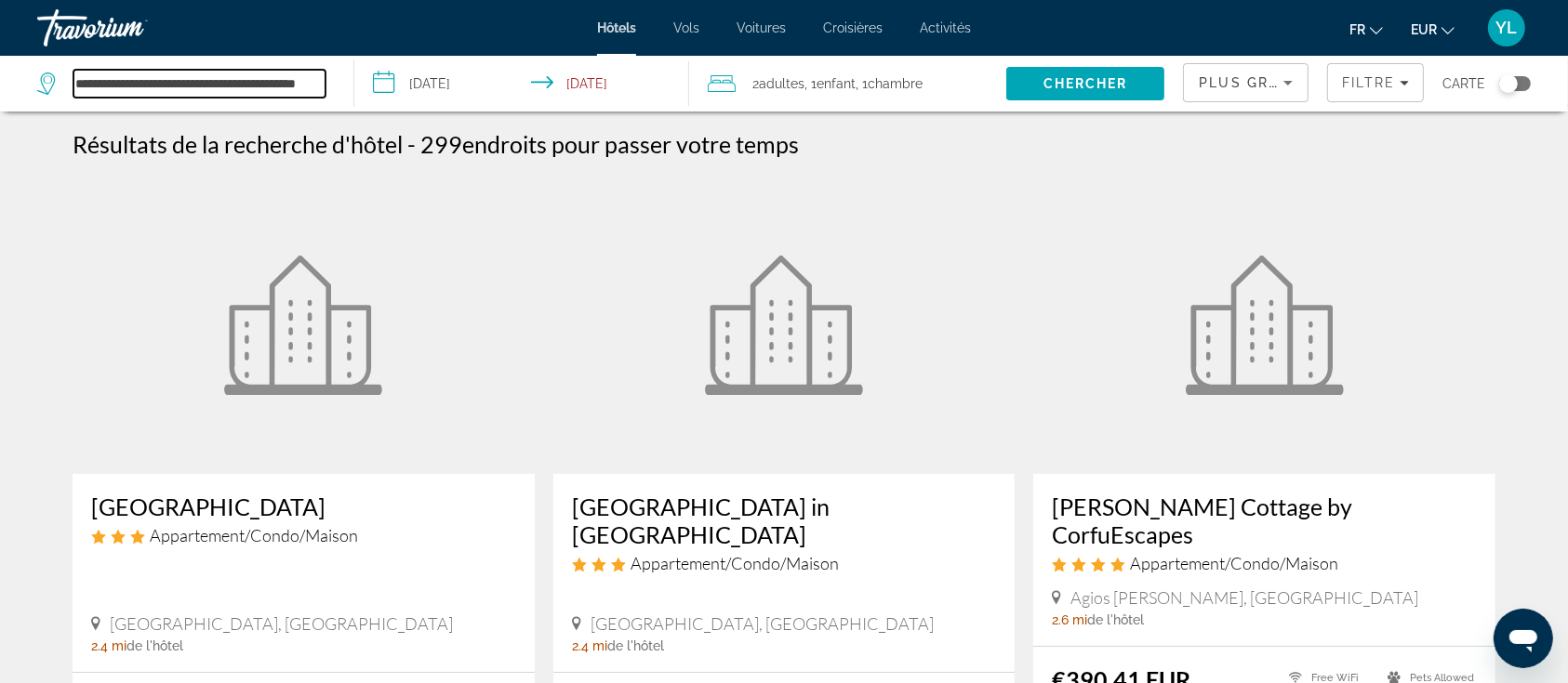
click at [240, 95] on input "**********" at bounding box center [199, 83] width 252 height 27
click at [1099, 77] on span "Chercher" at bounding box center [1086, 83] width 84 height 15
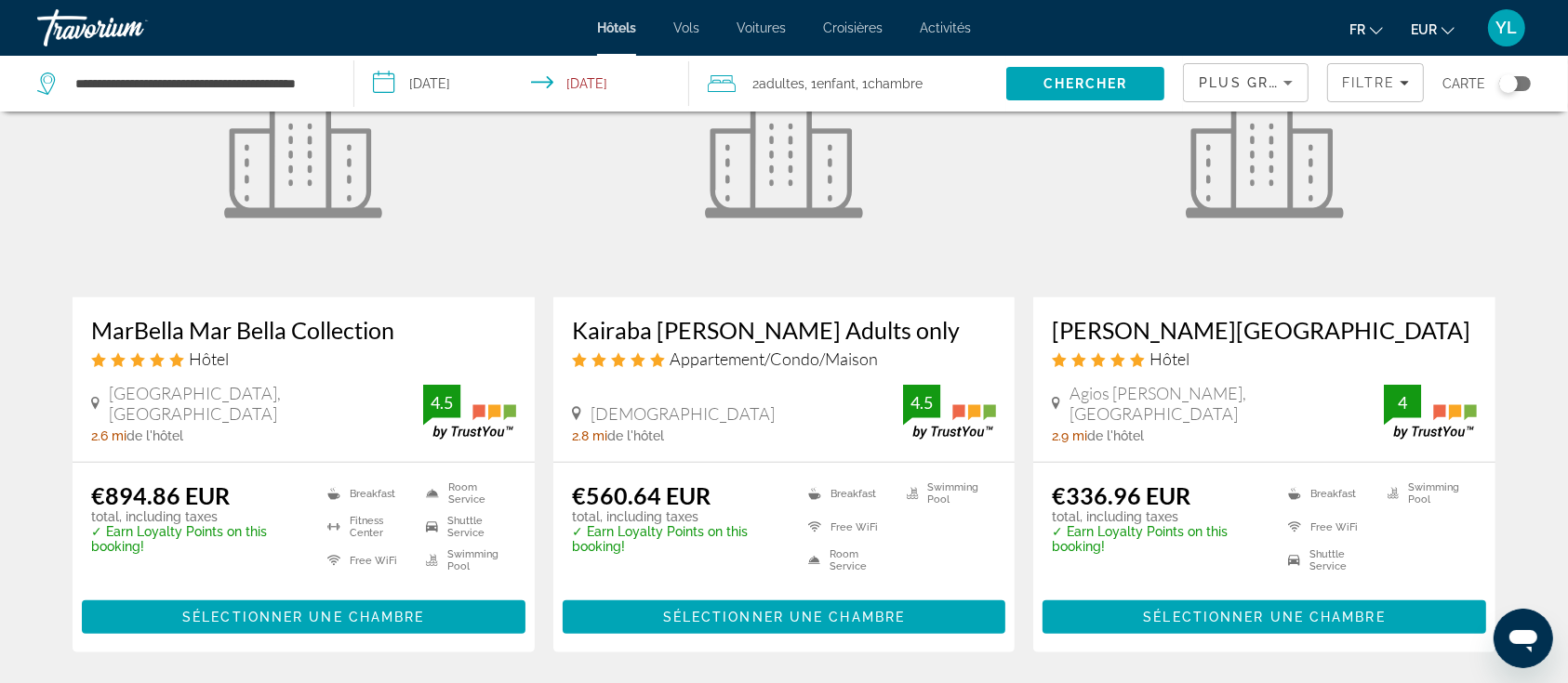
scroll to position [878, 0]
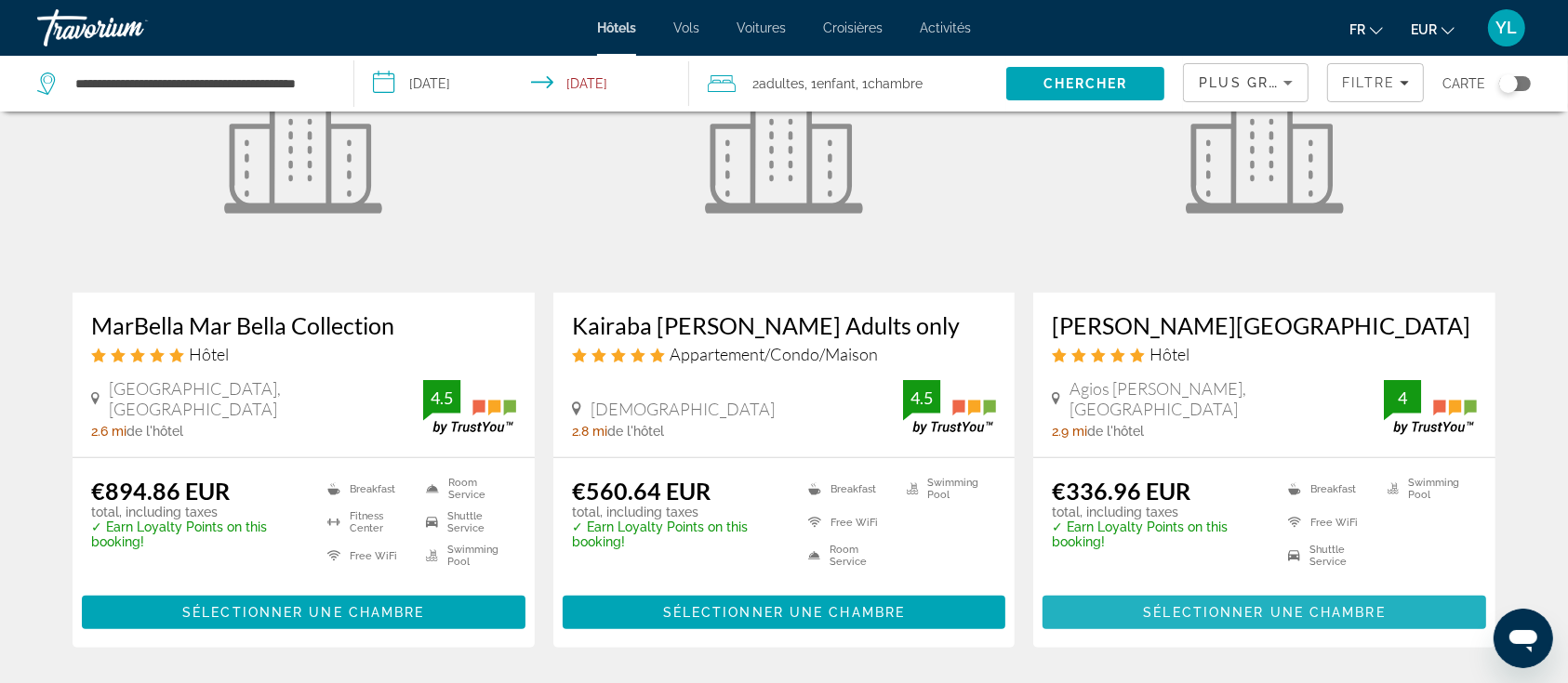
click at [1138, 590] on span "Main content" at bounding box center [1265, 611] width 444 height 44
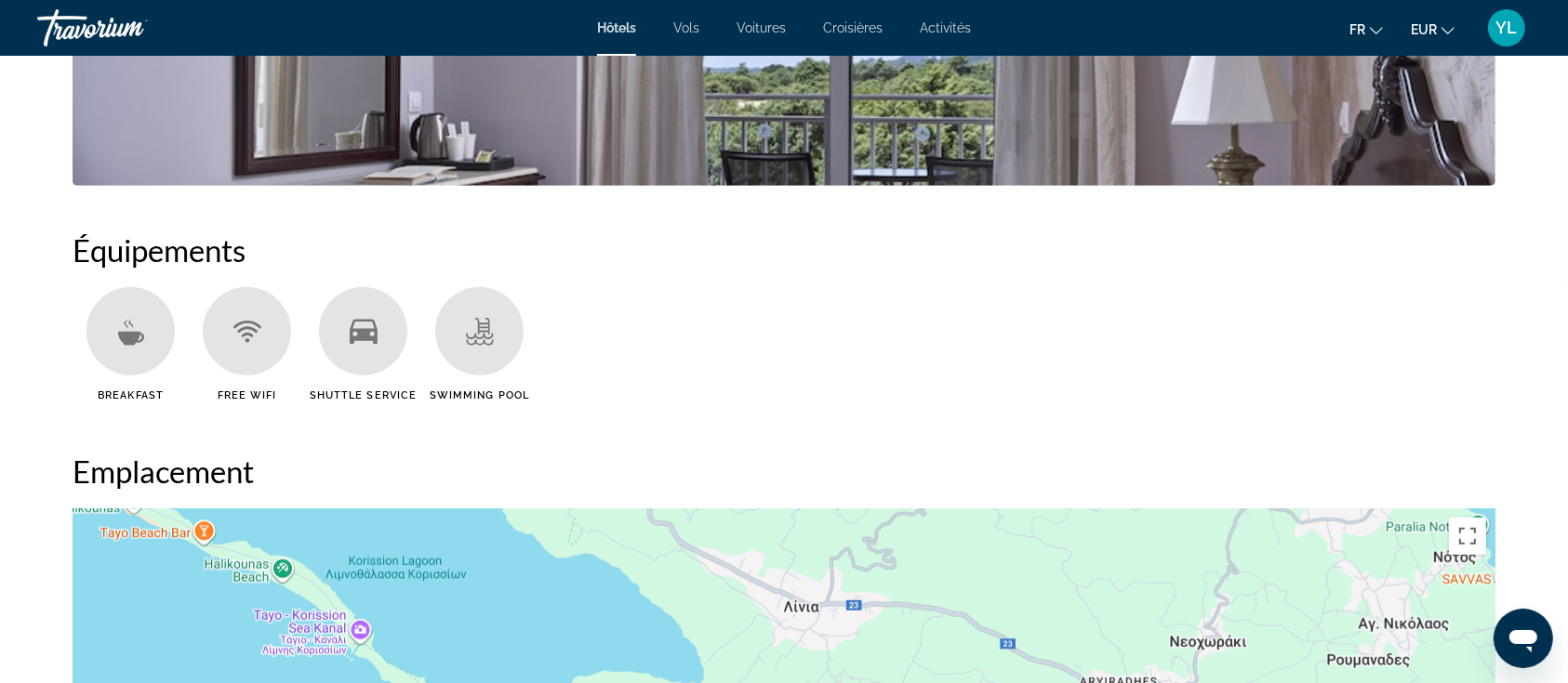
scroll to position [1655, 0]
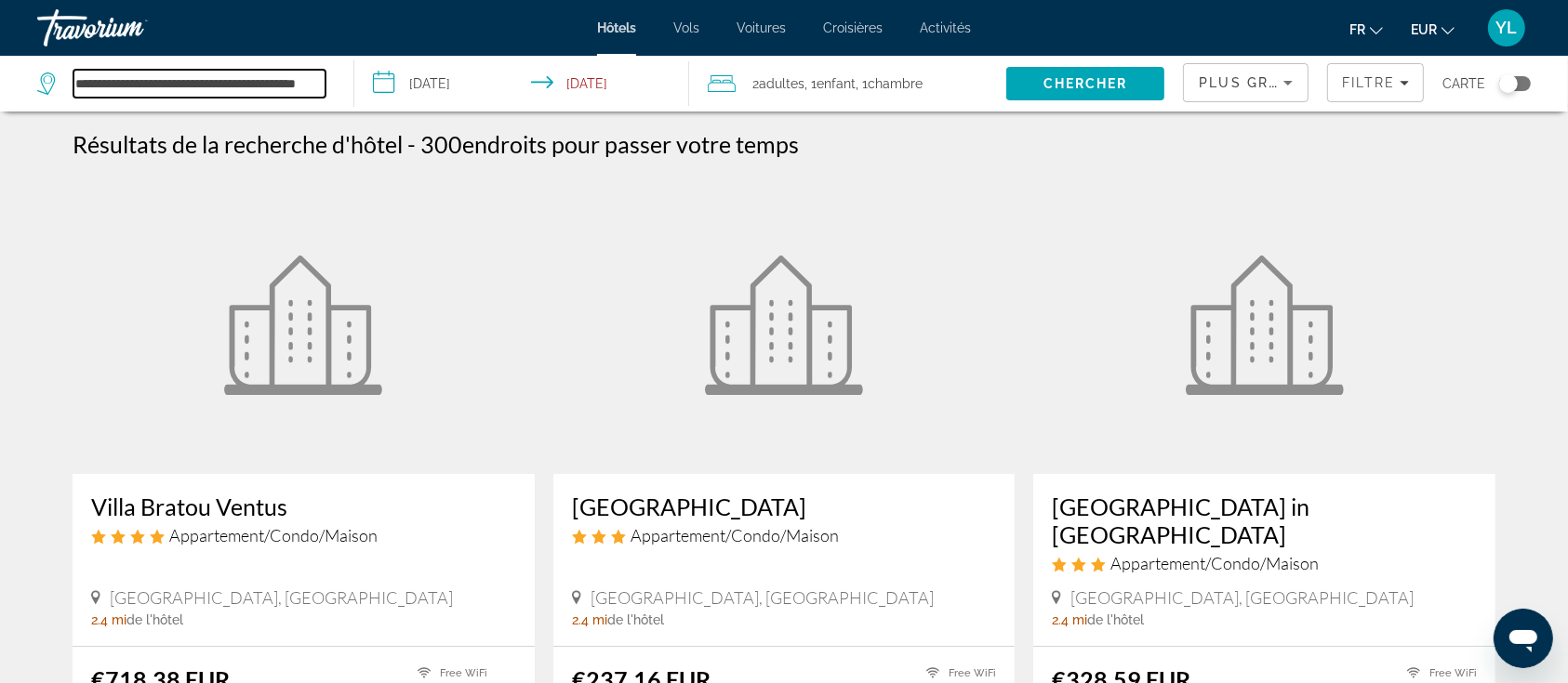
click at [231, 77] on input "**********" at bounding box center [199, 83] width 252 height 27
click at [297, 81] on input "**********" at bounding box center [199, 83] width 252 height 27
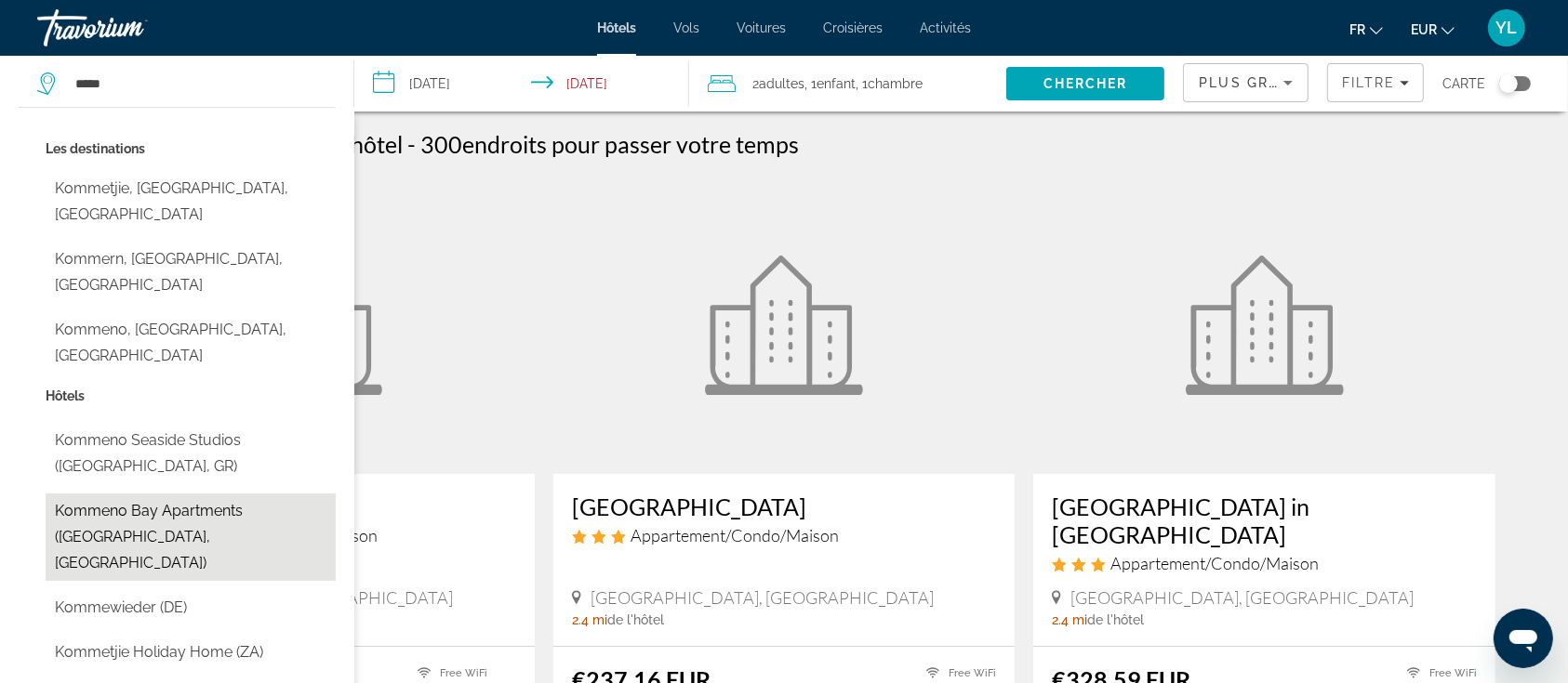
click at [144, 494] on button "Kommeno Bay Apartments ([GEOGRAPHIC_DATA], [GEOGRAPHIC_DATA])" at bounding box center [189, 537] width 290 height 87
type input "**********"
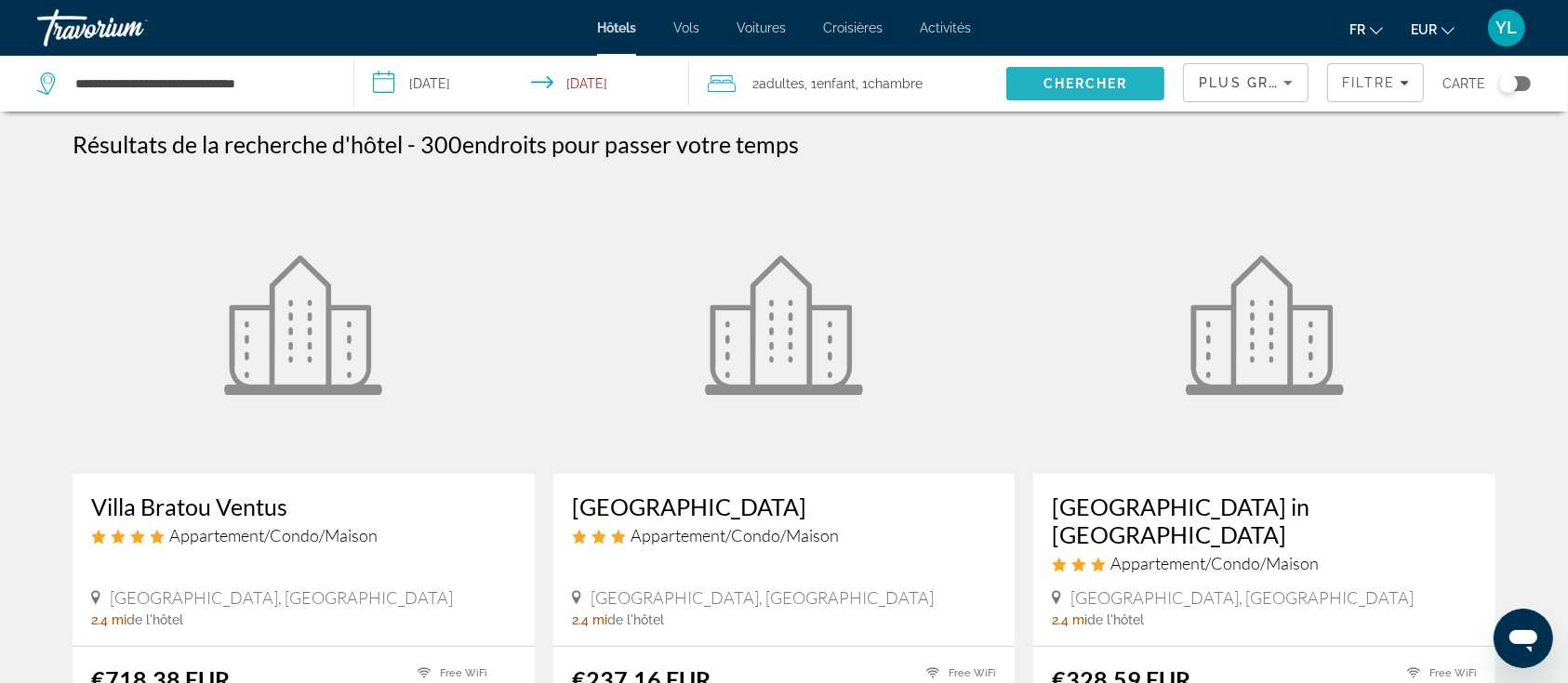
click at [1049, 79] on span "Chercher" at bounding box center [1086, 83] width 84 height 15
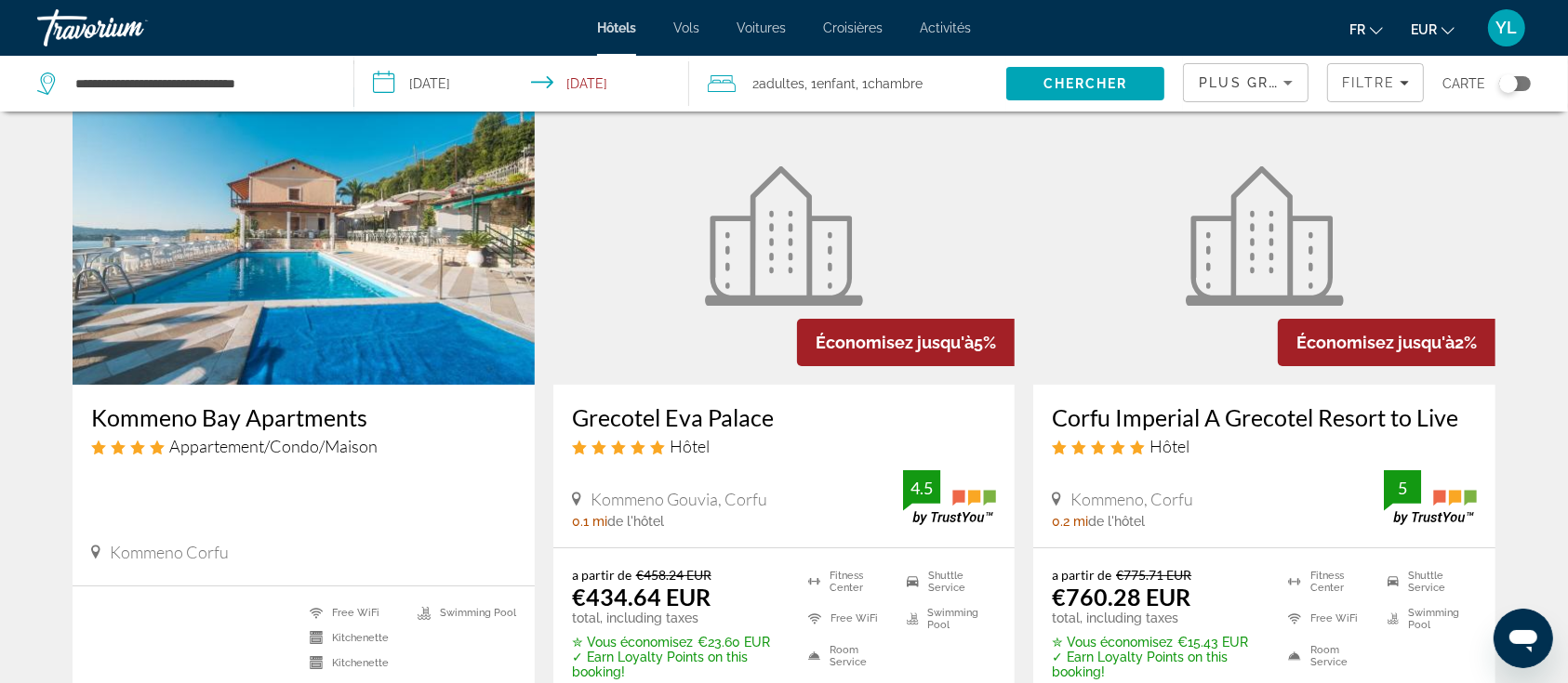
scroll to position [124, 0]
